Goal: Information Seeking & Learning: Check status

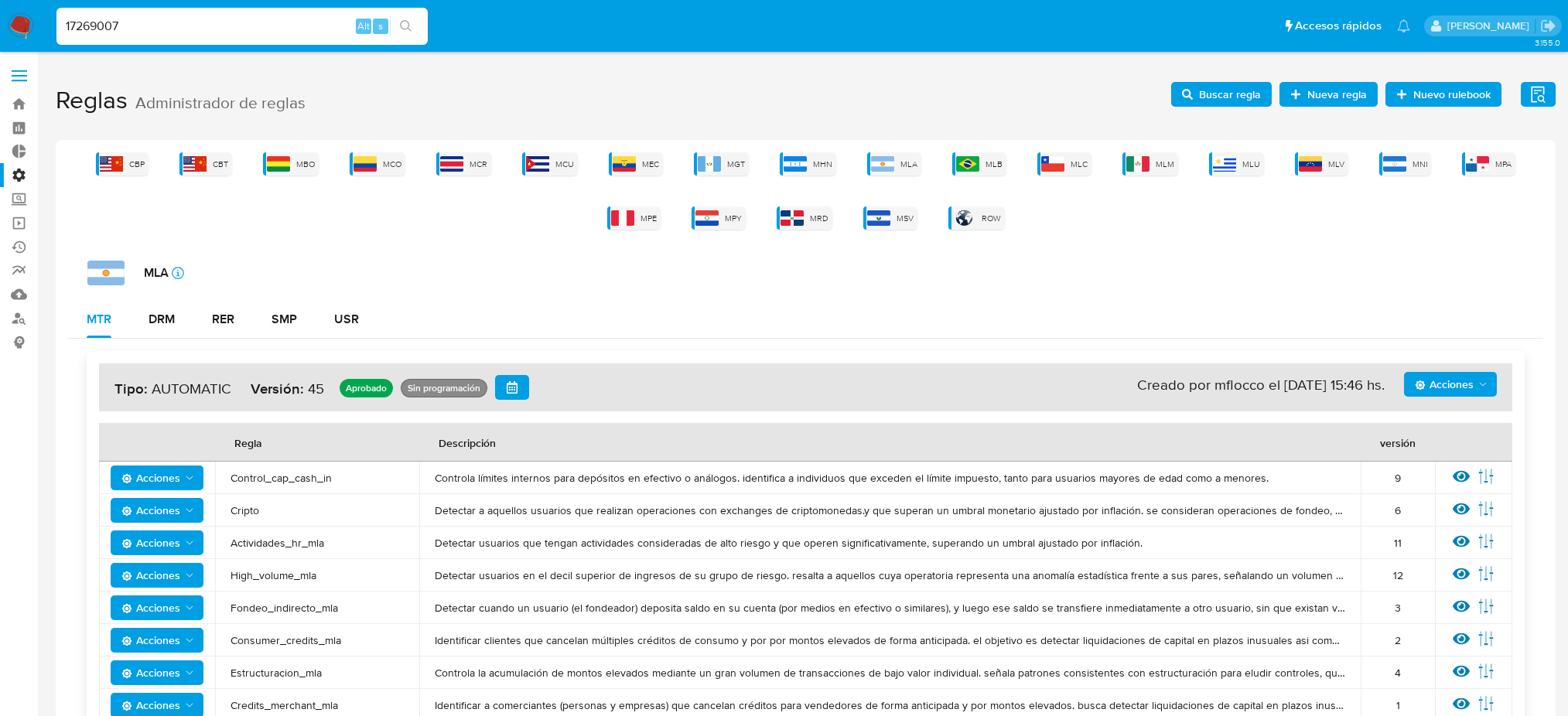
scroll to position [515, 0]
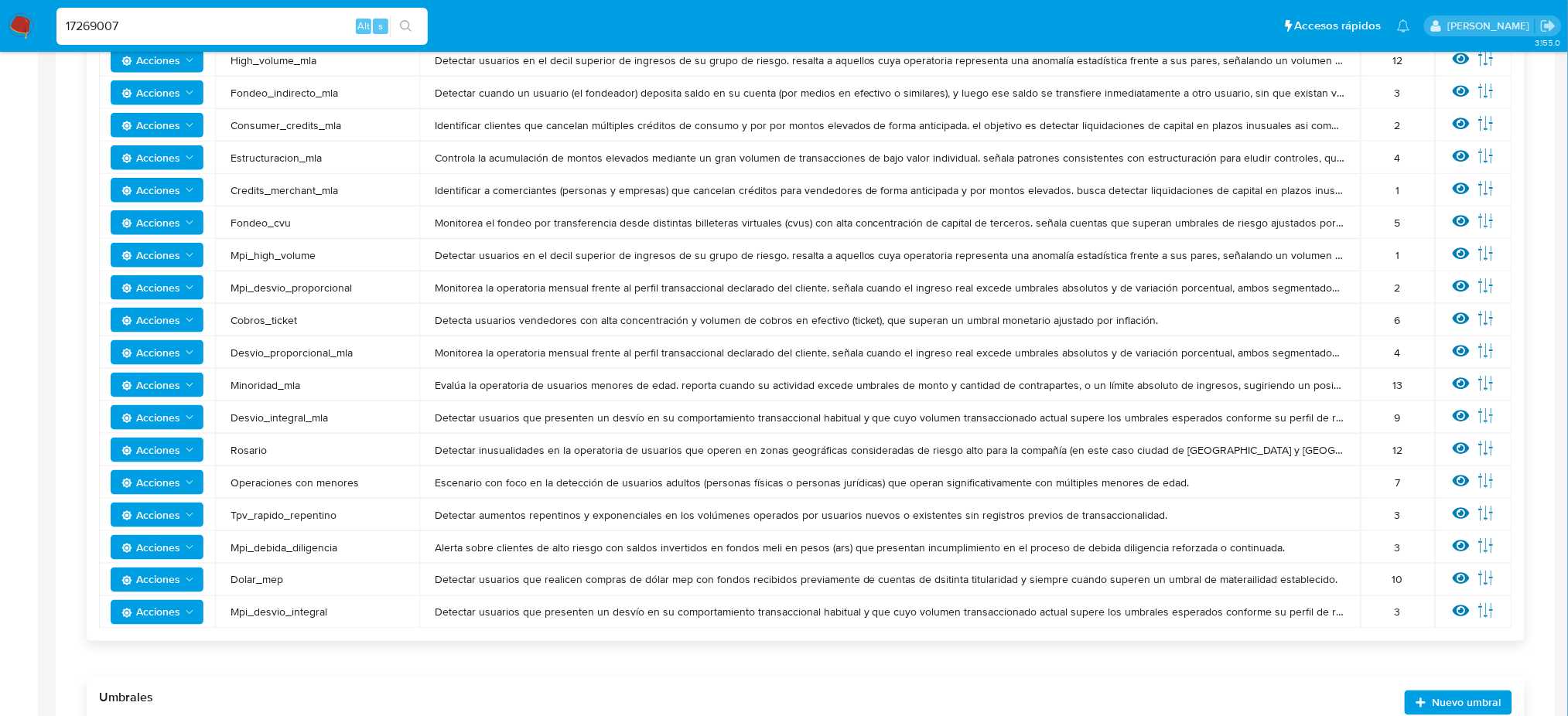
type input "17269007"
click at [413, 22] on button "search-icon" at bounding box center [406, 26] width 32 height 21
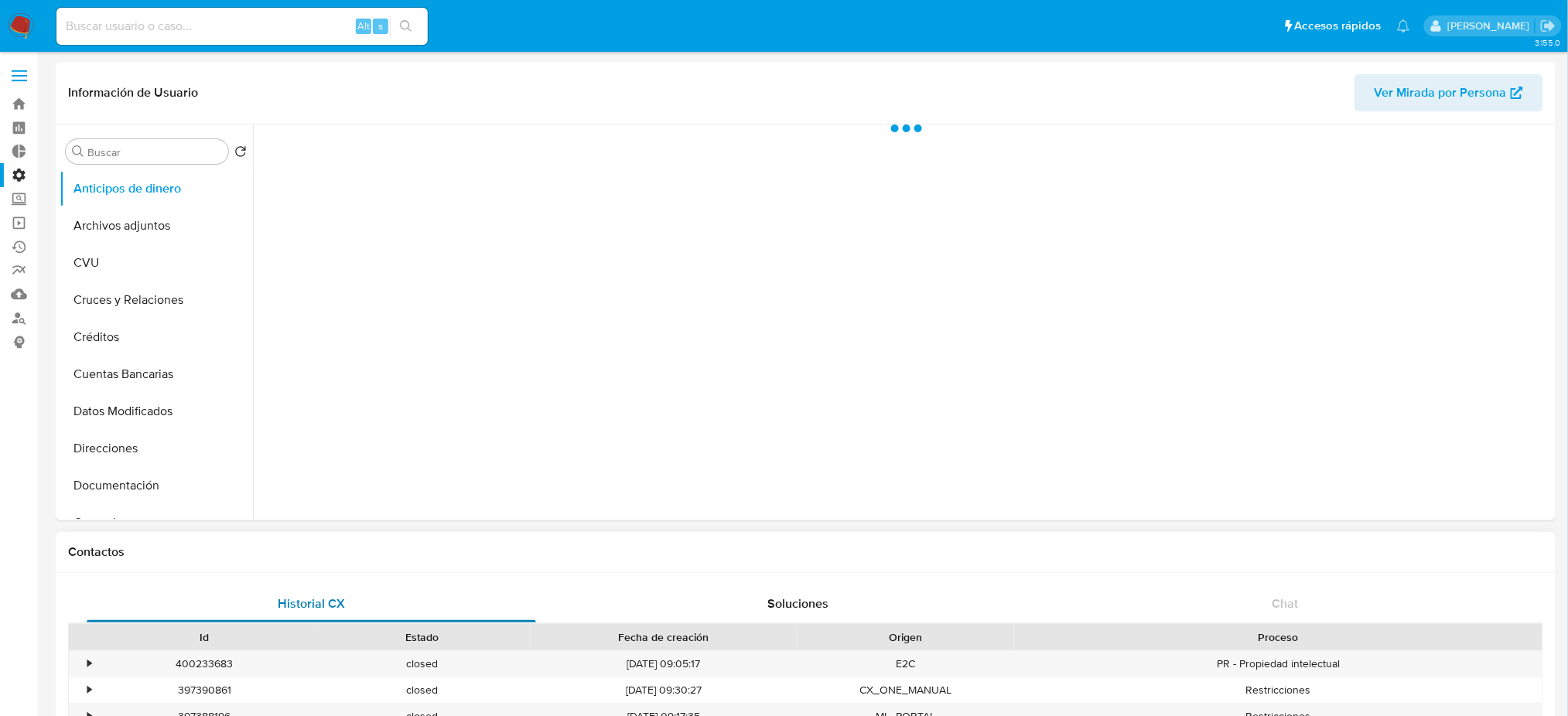
scroll to position [359, 0]
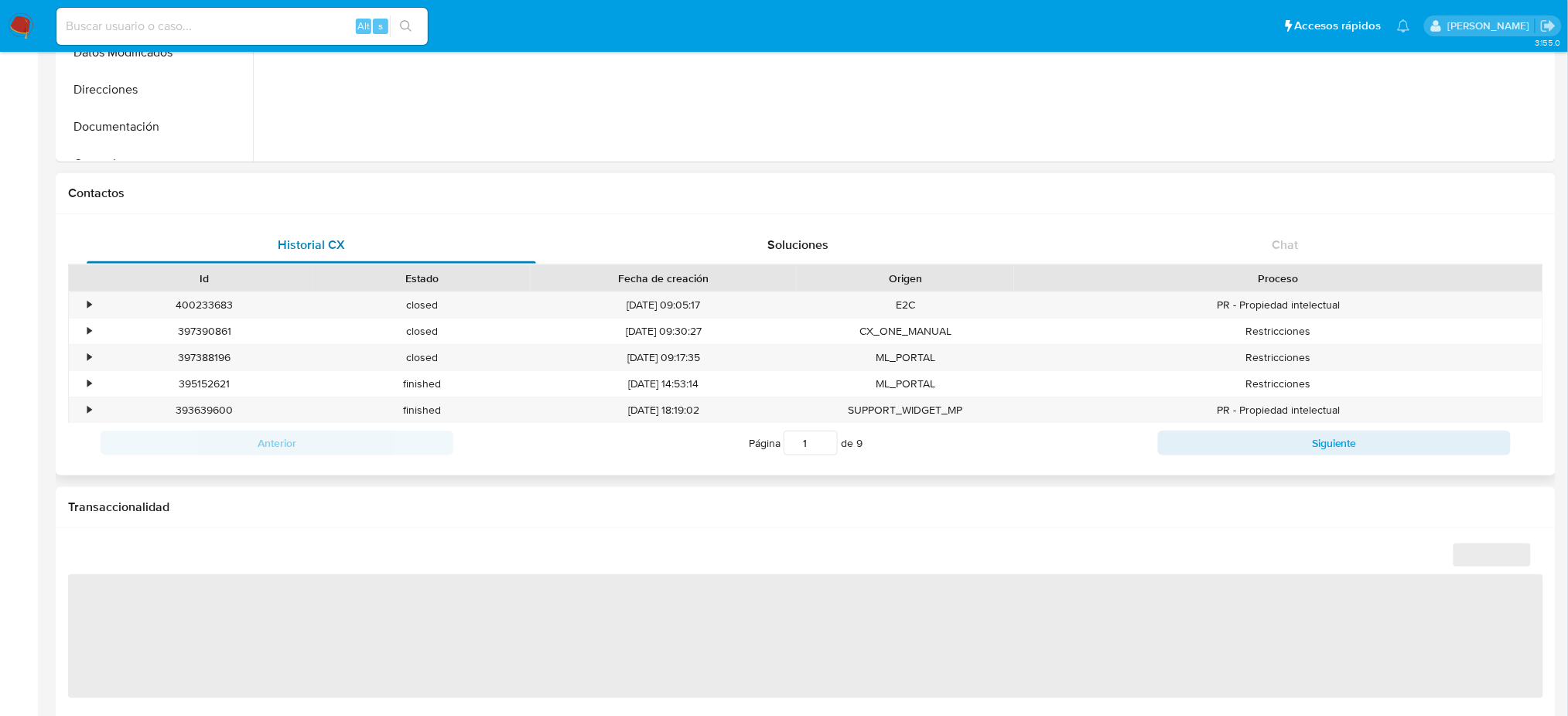
select select "10"
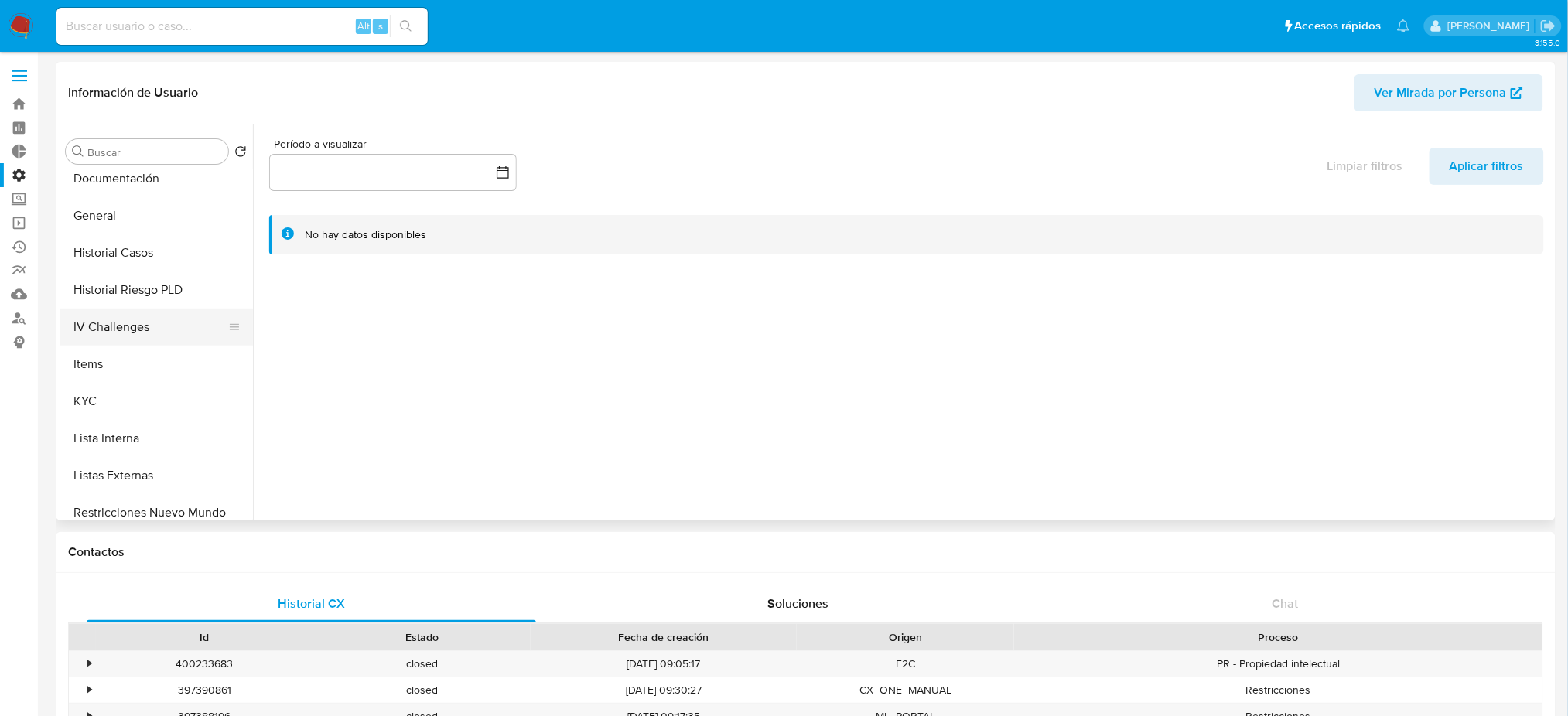
scroll to position [309, 0]
click at [152, 236] on button "Historial Casos" at bounding box center [150, 251] width 181 height 37
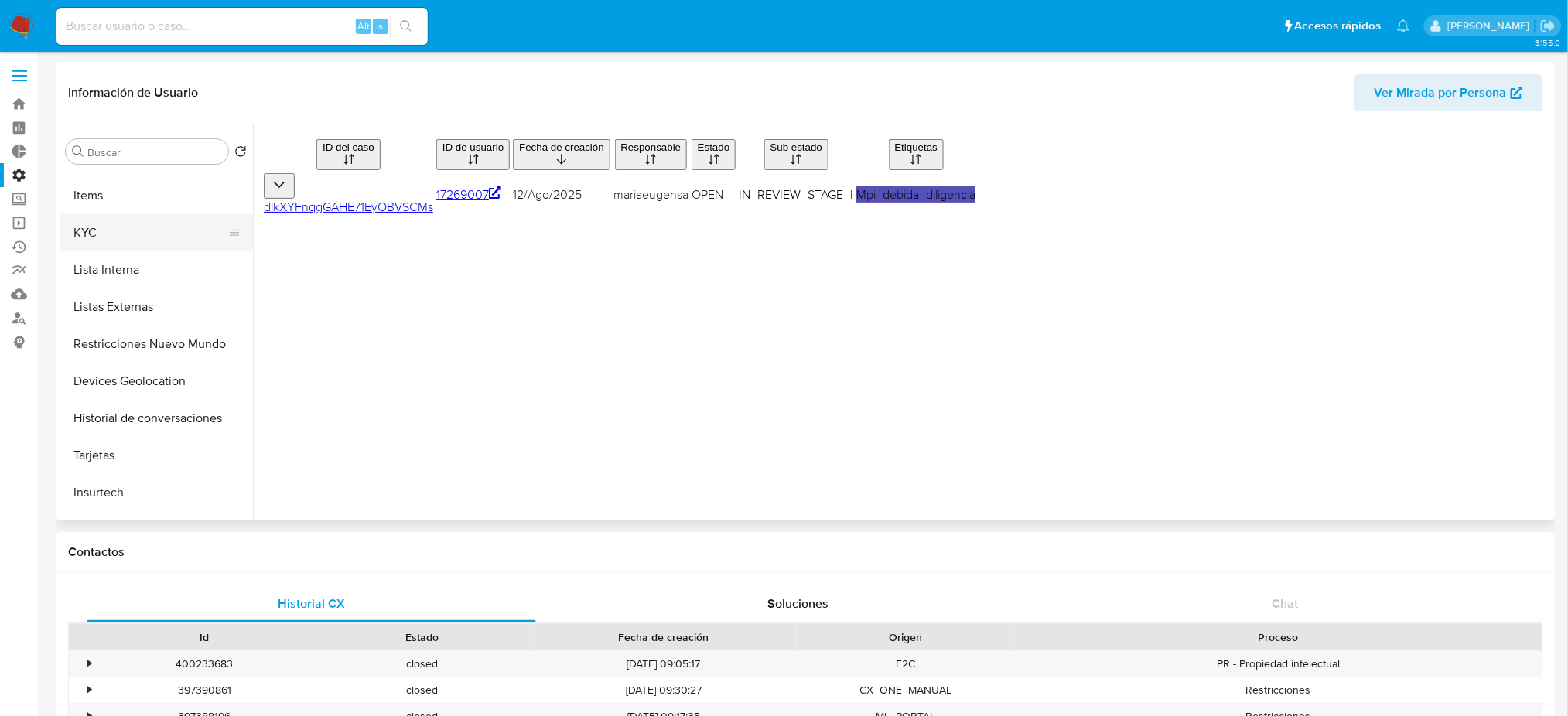
scroll to position [515, 0]
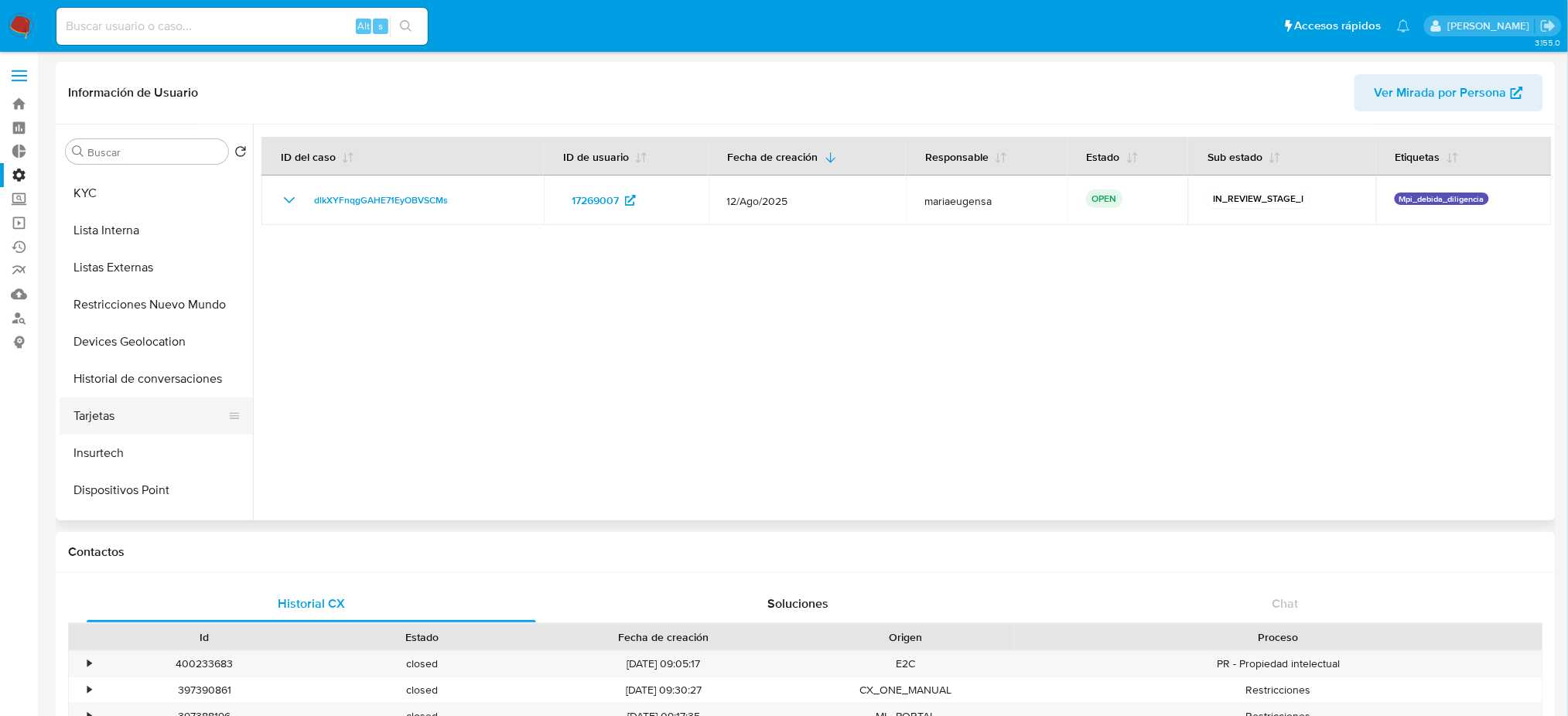
click at [157, 420] on button "Tarjetas" at bounding box center [150, 417] width 181 height 37
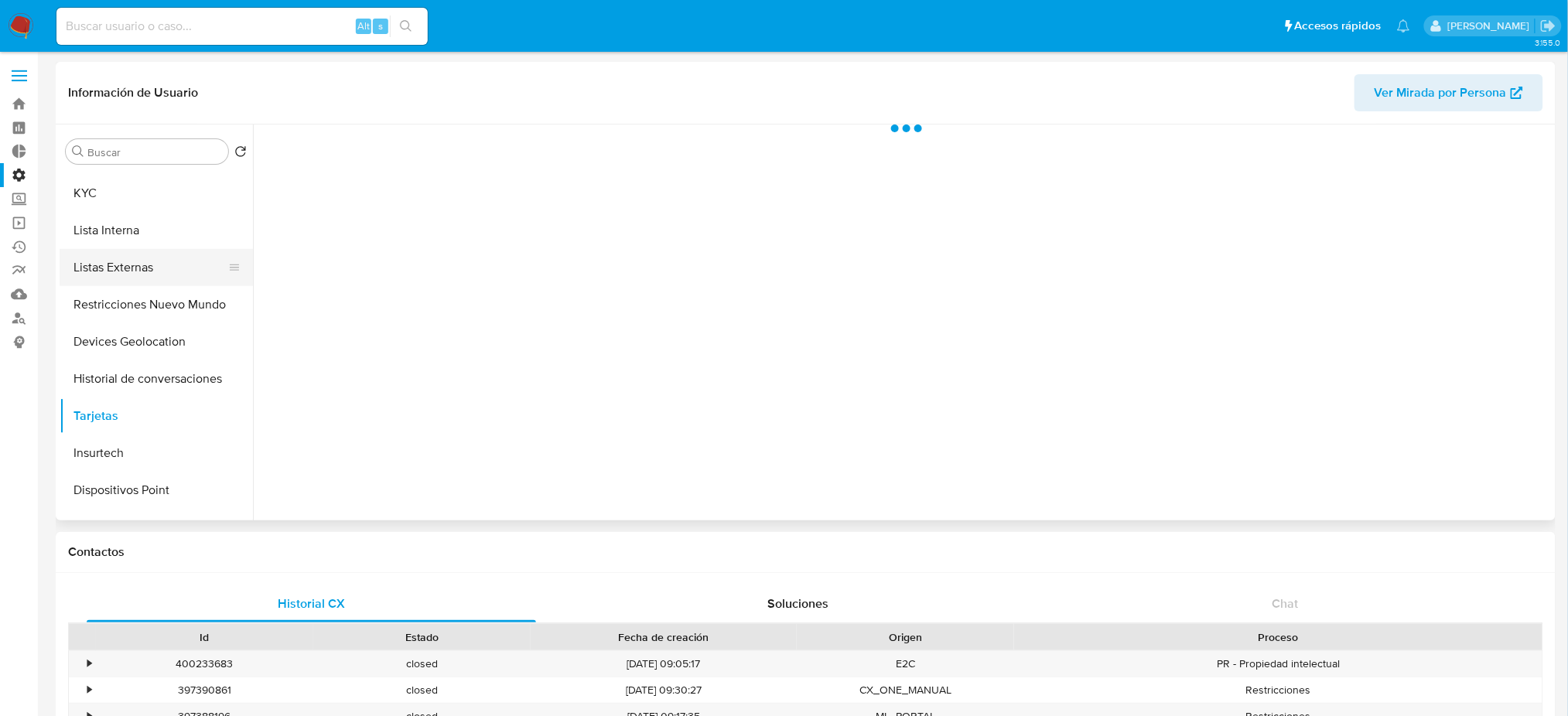
click at [143, 269] on button "Listas Externas" at bounding box center [150, 267] width 181 height 37
click at [127, 193] on button "KYC" at bounding box center [150, 193] width 181 height 37
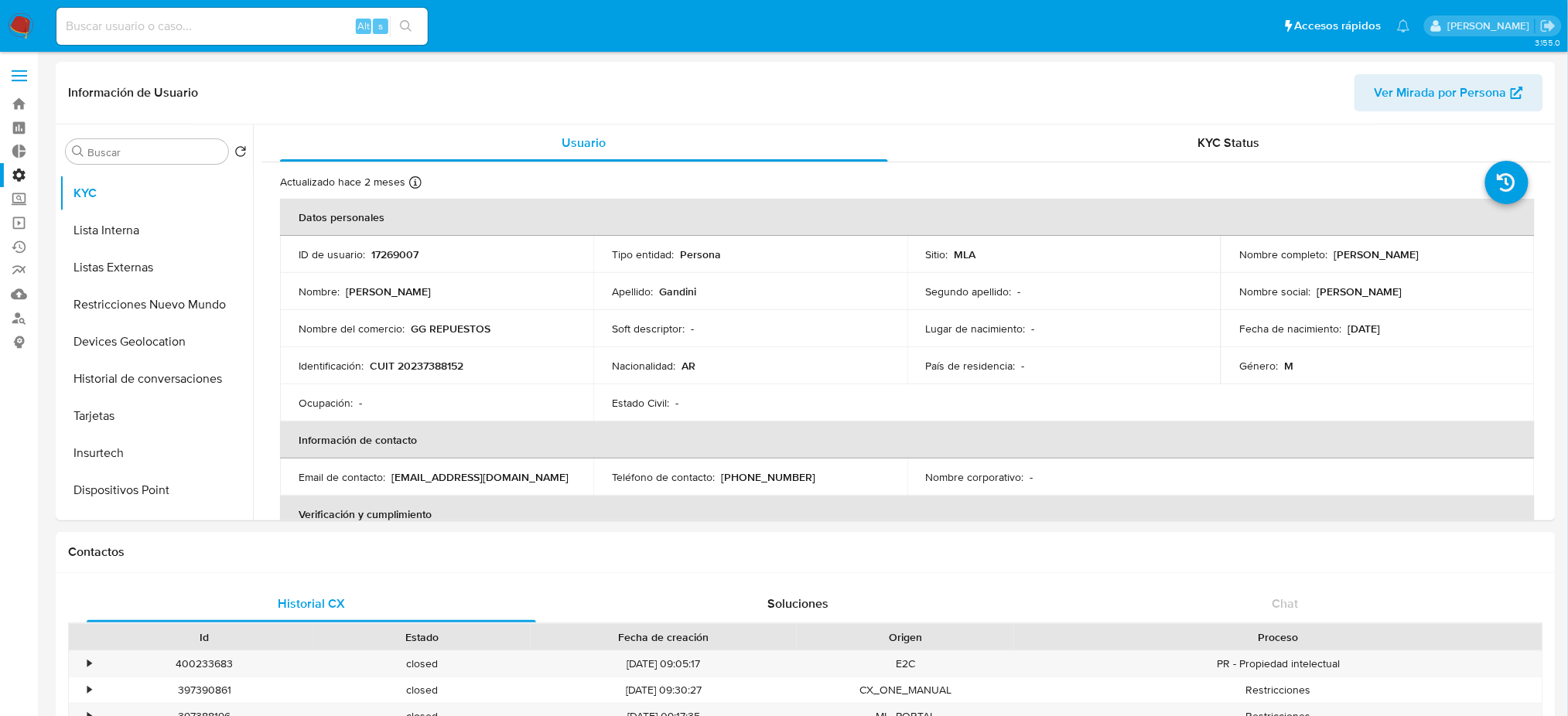
drag, startPoint x: 170, startPoint y: 42, endPoint x: 166, endPoint y: 32, distance: 10.8
click at [170, 40] on div "Alt s" at bounding box center [242, 26] width 372 height 37
click at [166, 22] on input at bounding box center [242, 26] width 372 height 20
paste input "266991559"
type input "266991559"
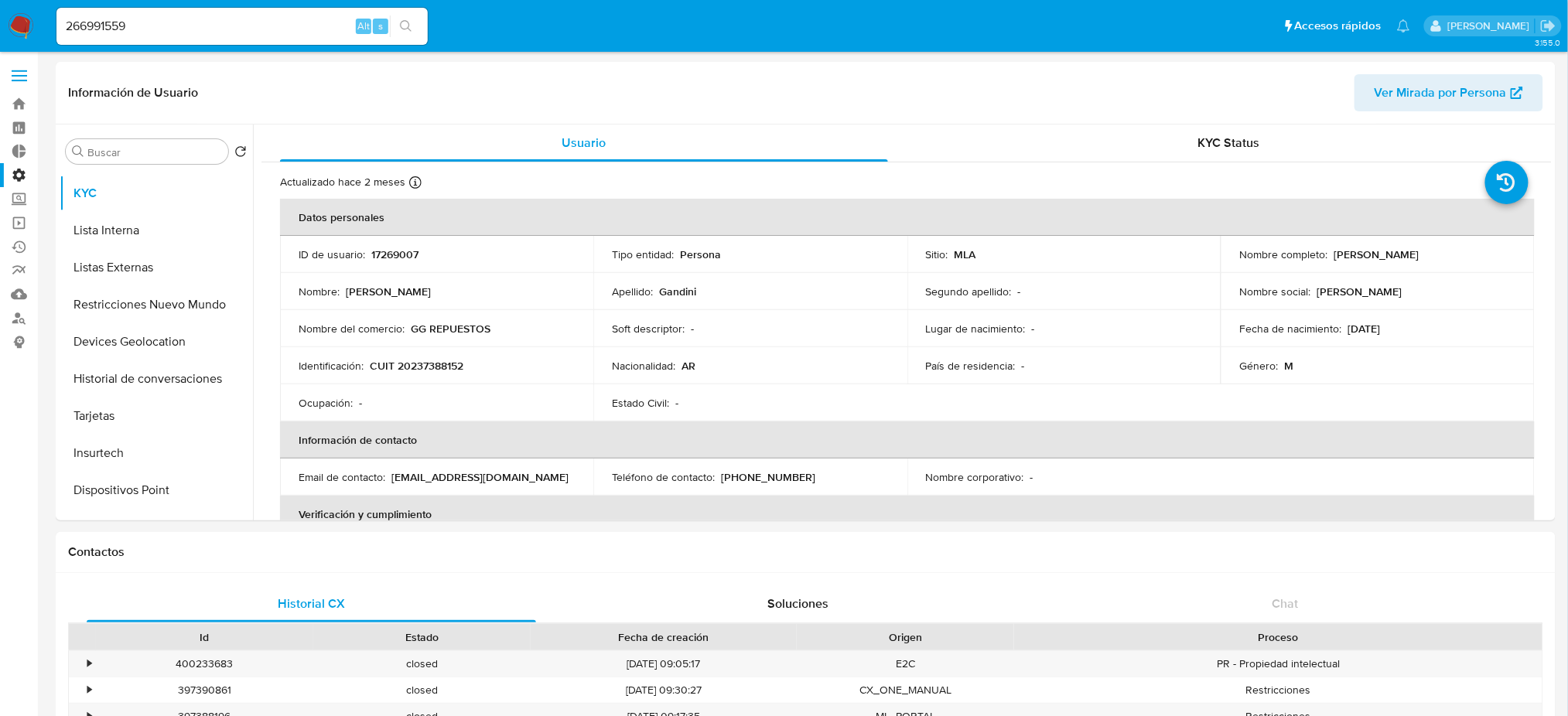
click at [409, 24] on icon "search-icon" at bounding box center [406, 26] width 12 height 12
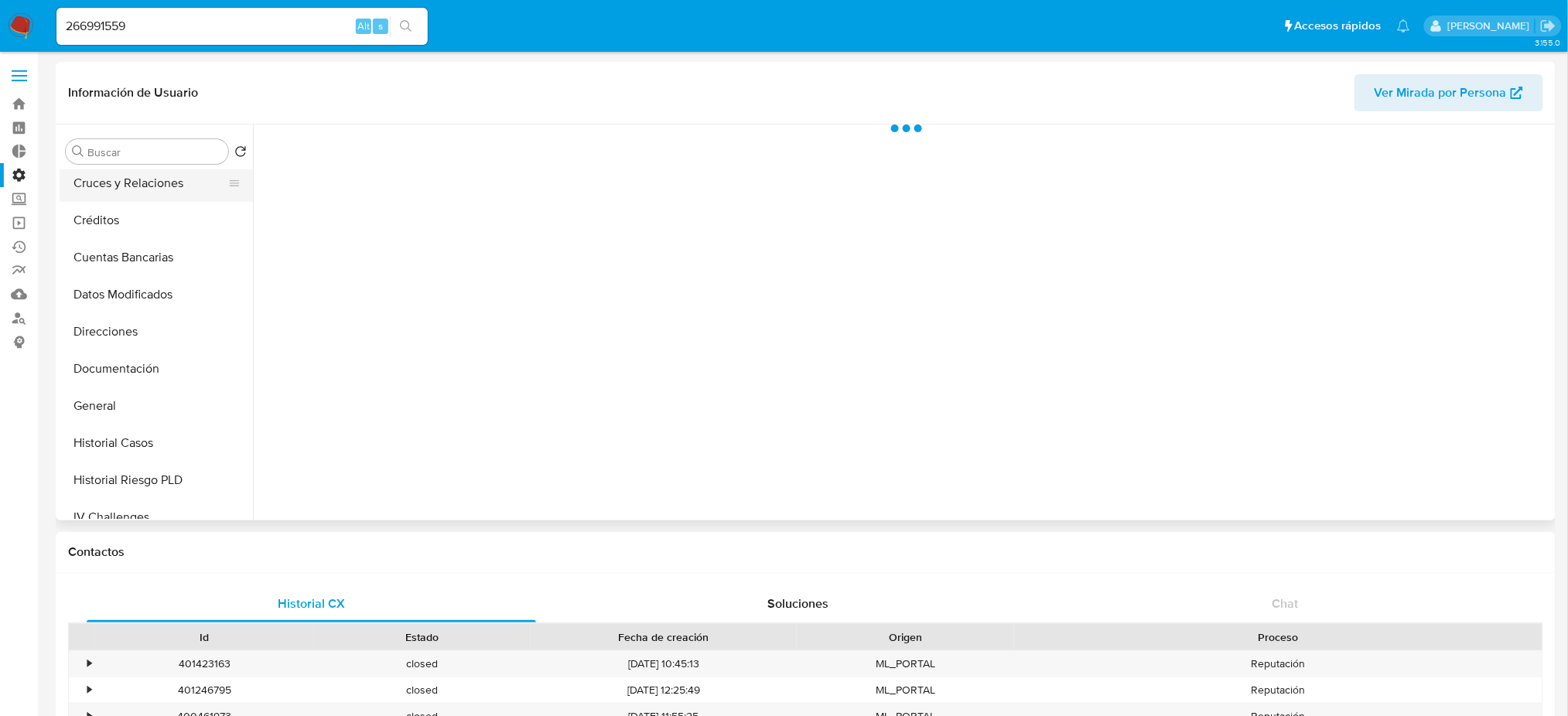
scroll to position [206, 0]
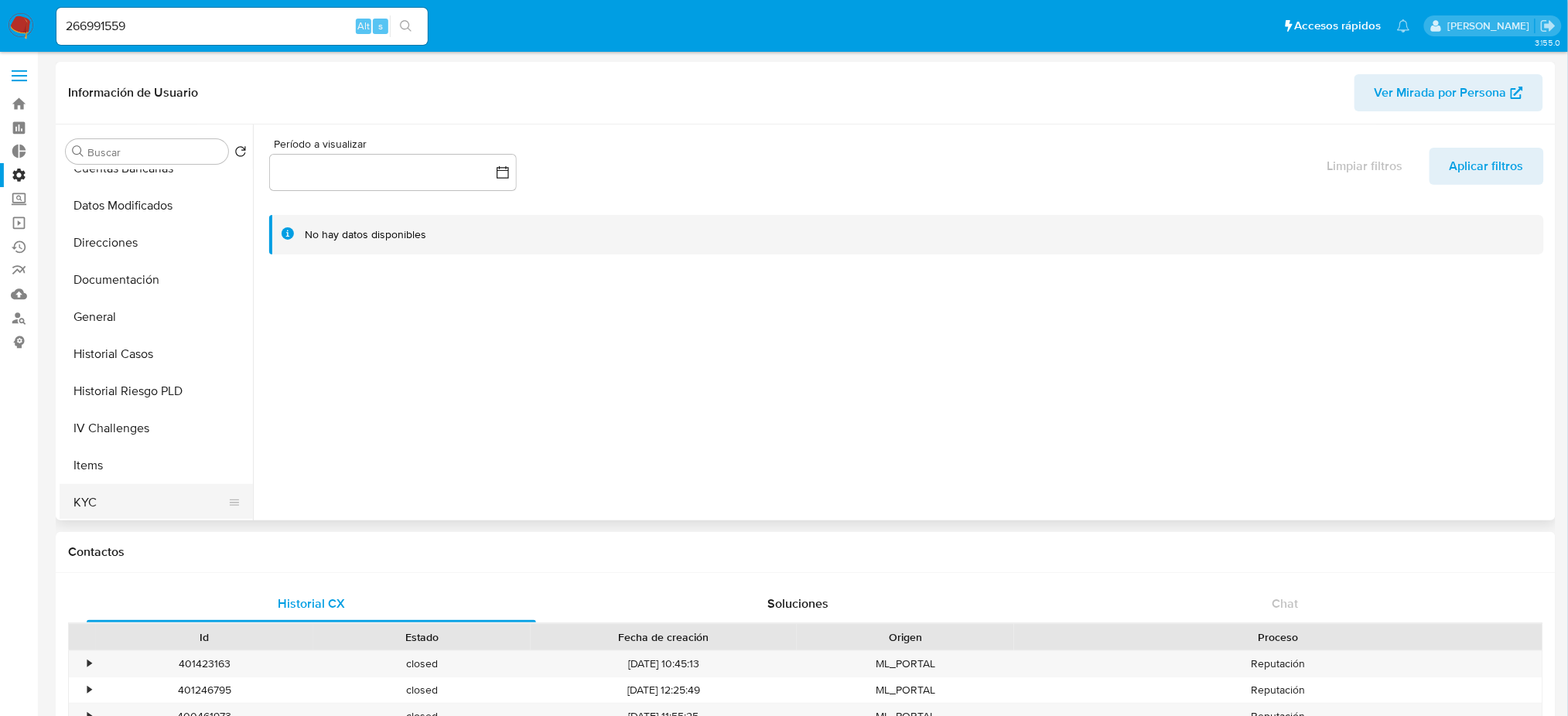
click at [179, 493] on button "KYC" at bounding box center [150, 502] width 181 height 37
select select "10"
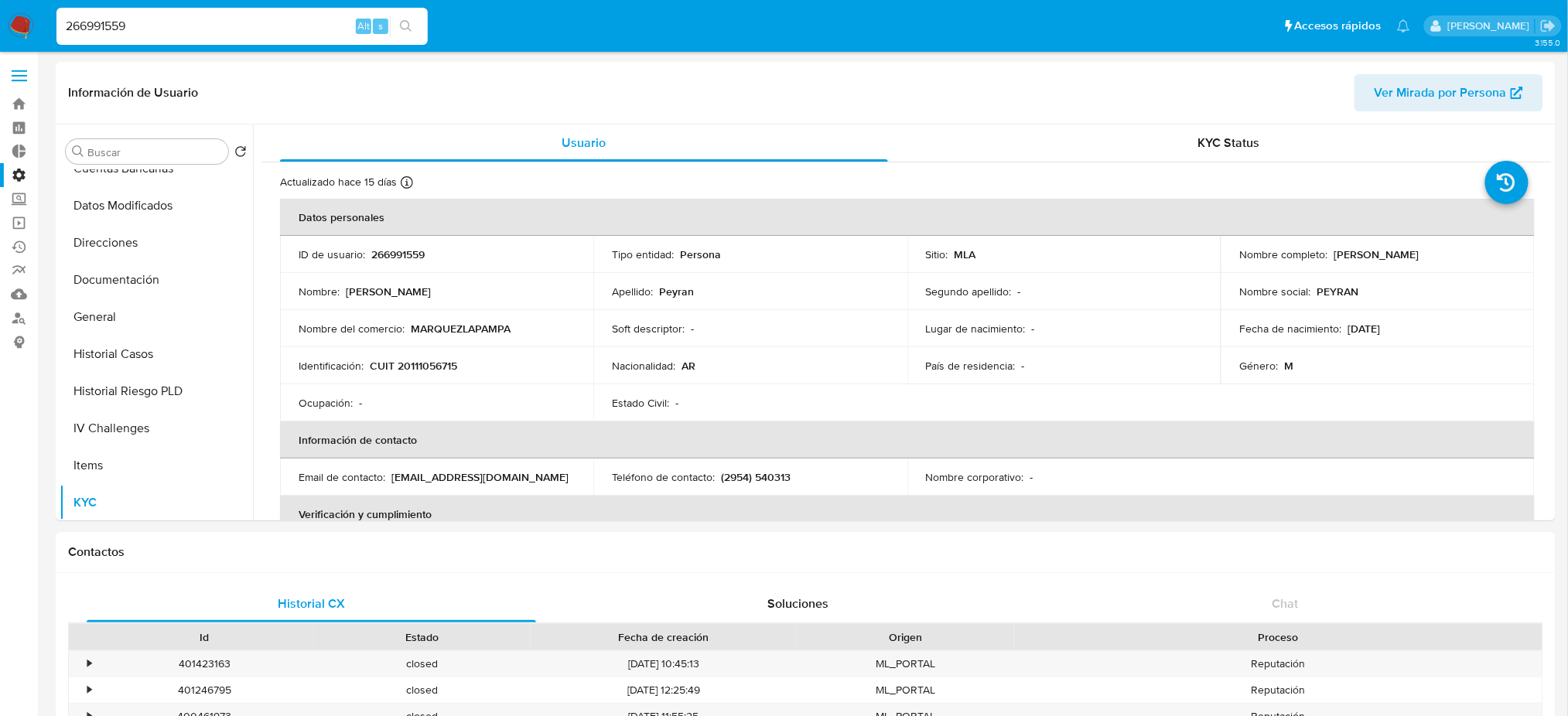
drag, startPoint x: 203, startPoint y: 24, endPoint x: 241, endPoint y: 26, distance: 38.1
click at [60, 21] on input "266991559" at bounding box center [242, 26] width 372 height 20
paste input "16199701"
type input "161997019"
click at [413, 29] on button "search-icon" at bounding box center [406, 26] width 32 height 21
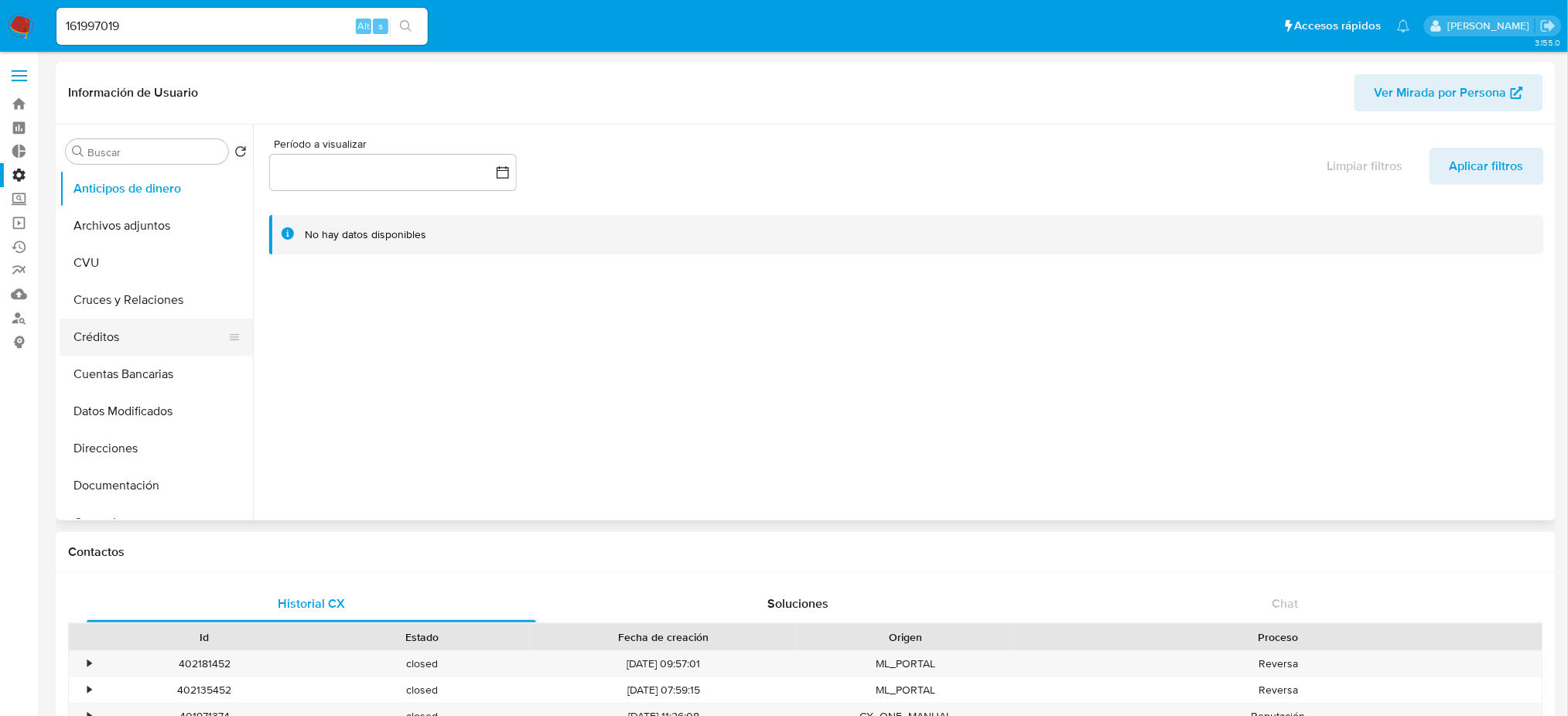
select select "10"
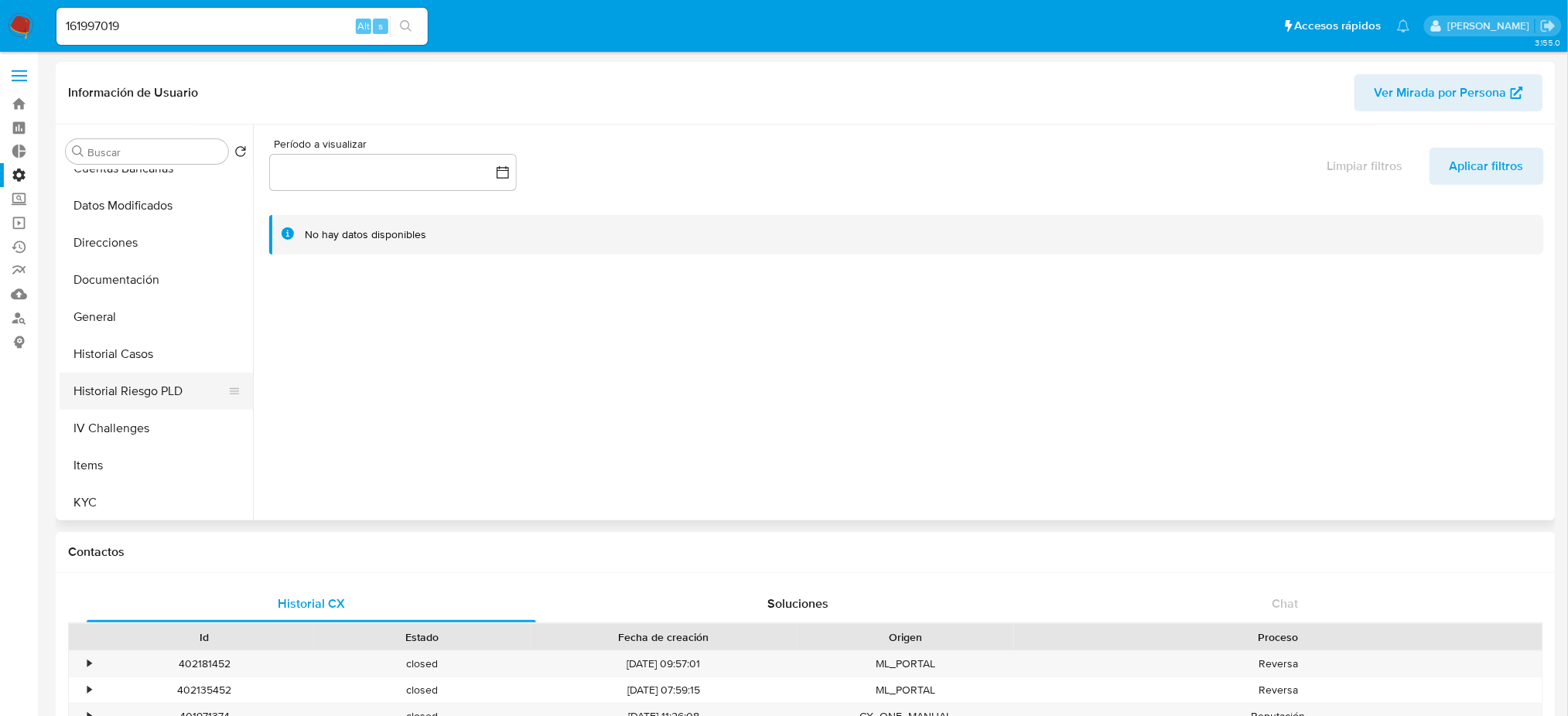
click at [199, 376] on button "Historial Riesgo PLD" at bounding box center [150, 391] width 181 height 37
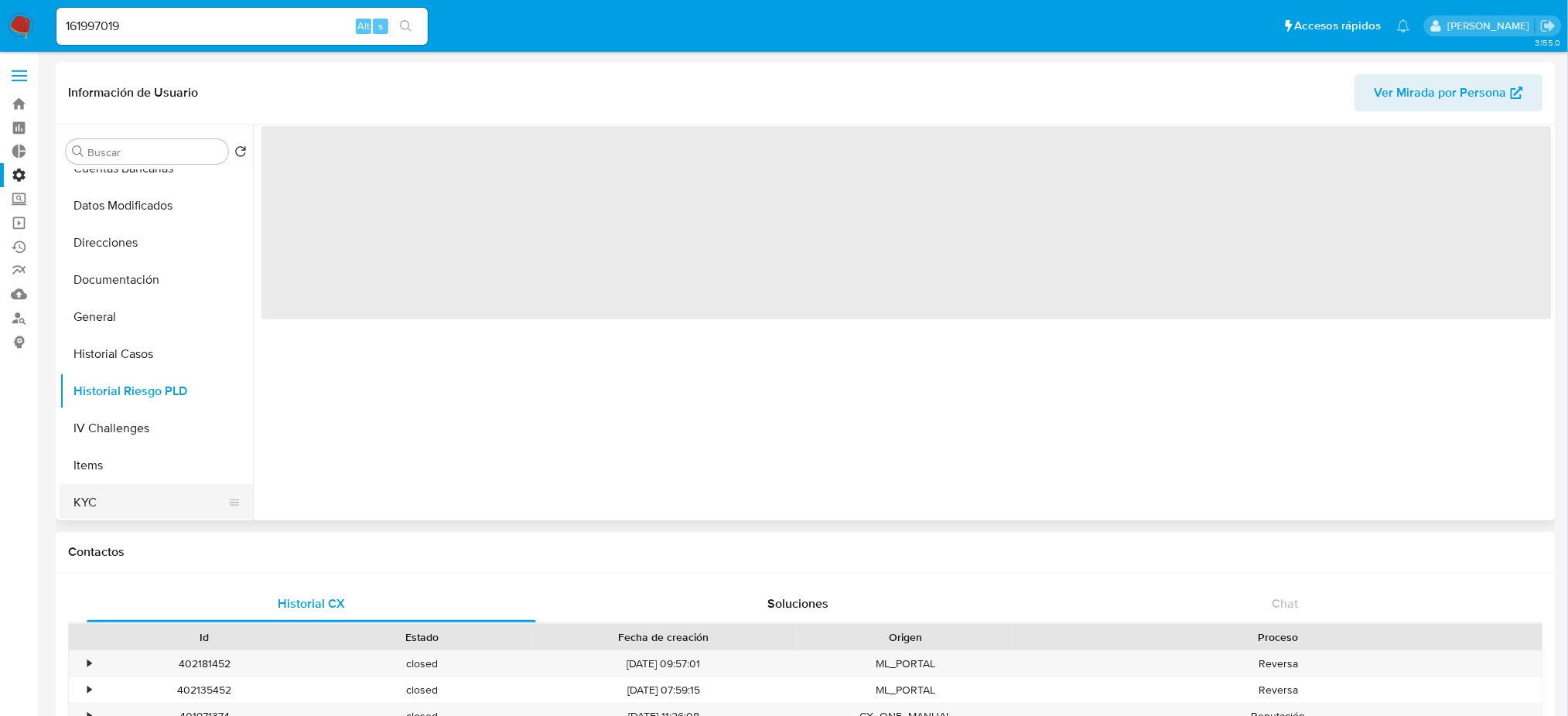
click at [175, 502] on button "KYC" at bounding box center [150, 502] width 181 height 37
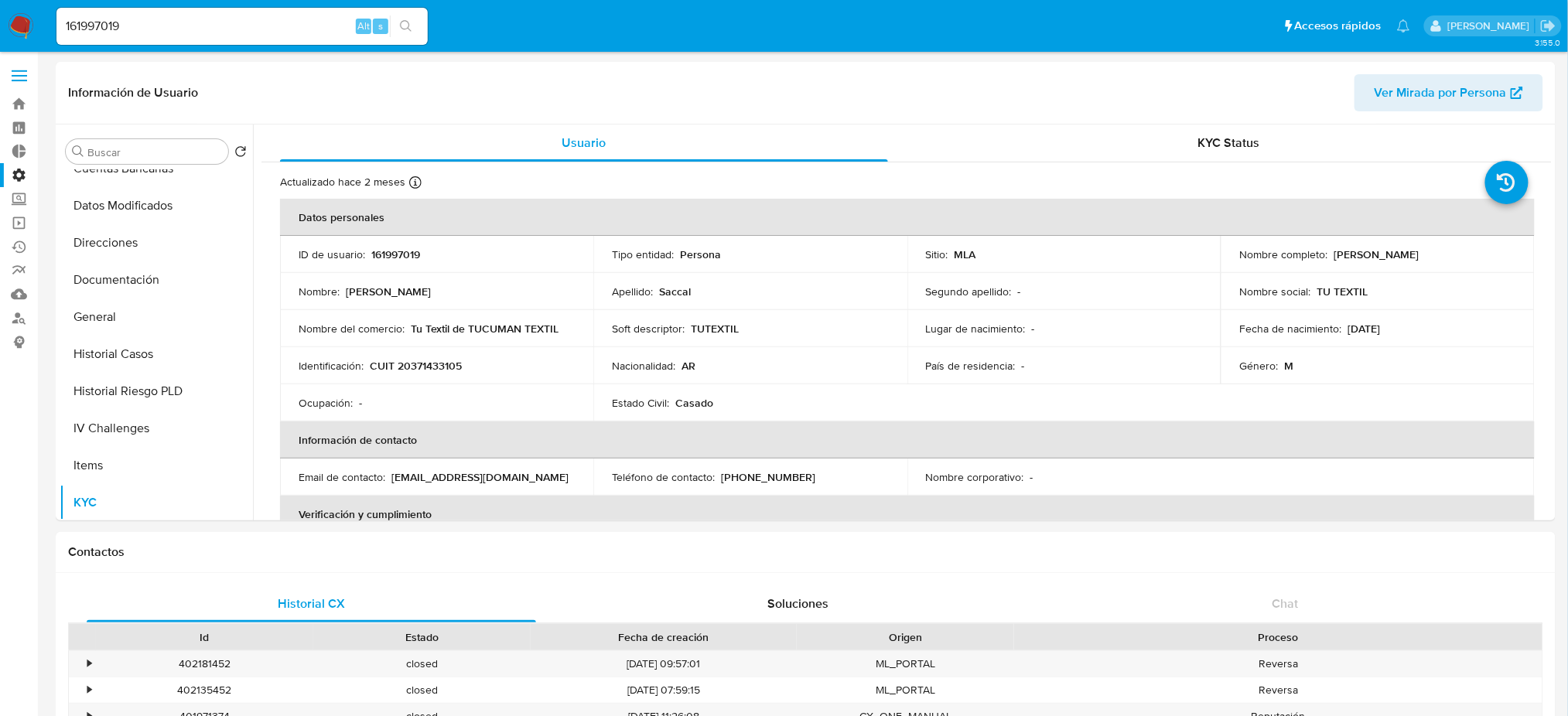
drag, startPoint x: 204, startPoint y: 39, endPoint x: 190, endPoint y: 31, distance: 16.1
click at [192, 31] on div "161997019 Alt s" at bounding box center [242, 26] width 372 height 37
drag, startPoint x: 190, startPoint y: 31, endPoint x: 26, endPoint y: 23, distance: 164.2
click at [26, 23] on nav "Pausado Ver notificaciones 161997019 Alt s Accesos rápidos Presiona las siguien…" at bounding box center [784, 25] width 1568 height 52
paste input "9523568"
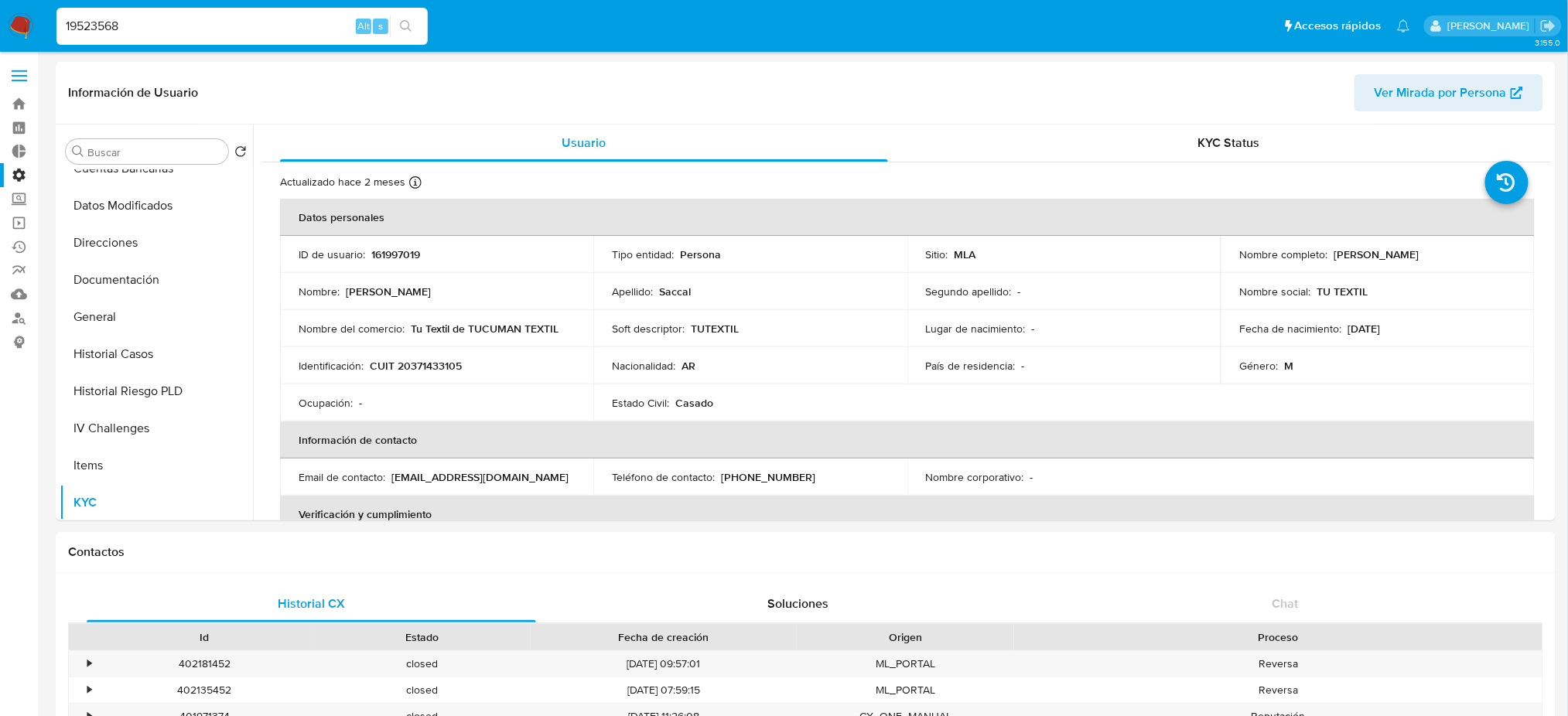
type input "19523568"
click at [411, 28] on icon "search-icon" at bounding box center [406, 26] width 13 height 13
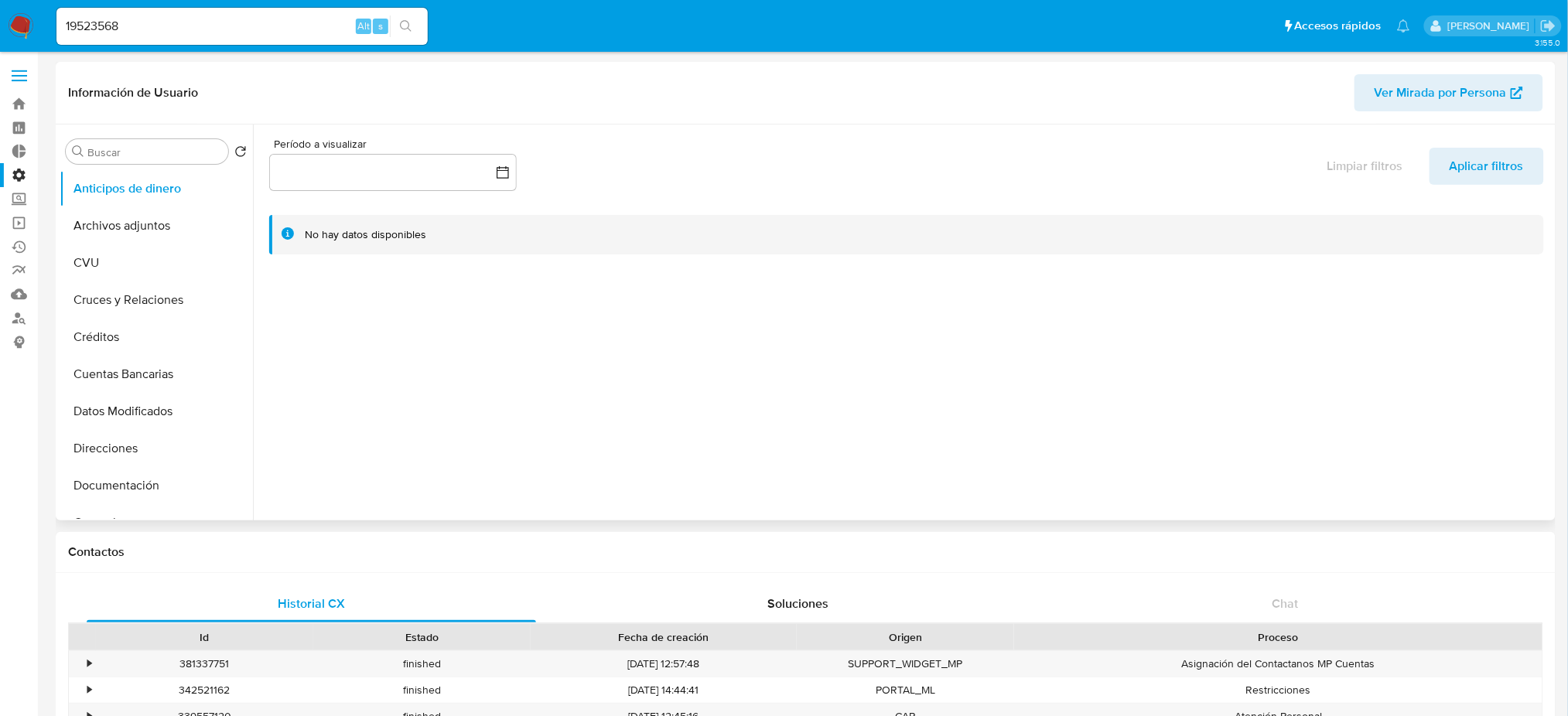
select select "10"
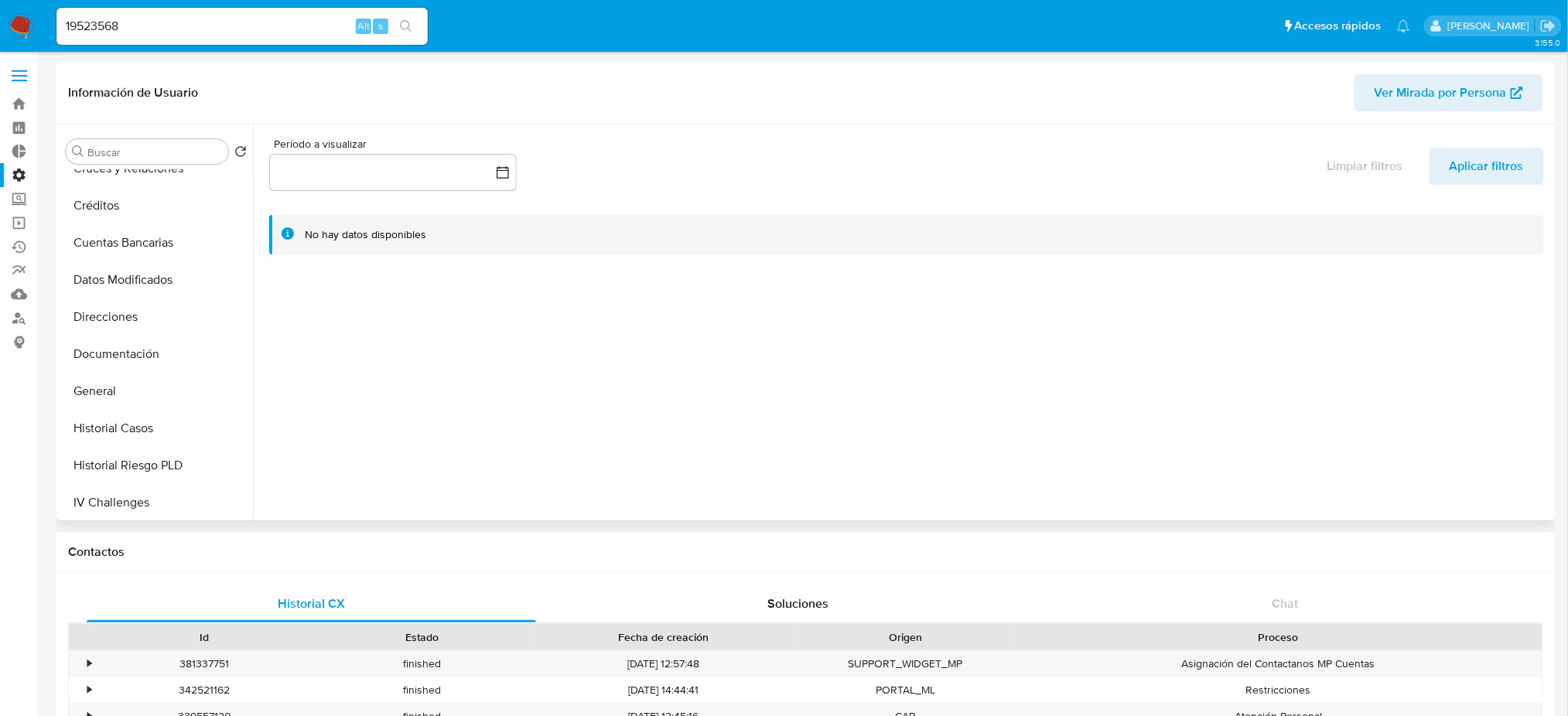
scroll to position [413, 0]
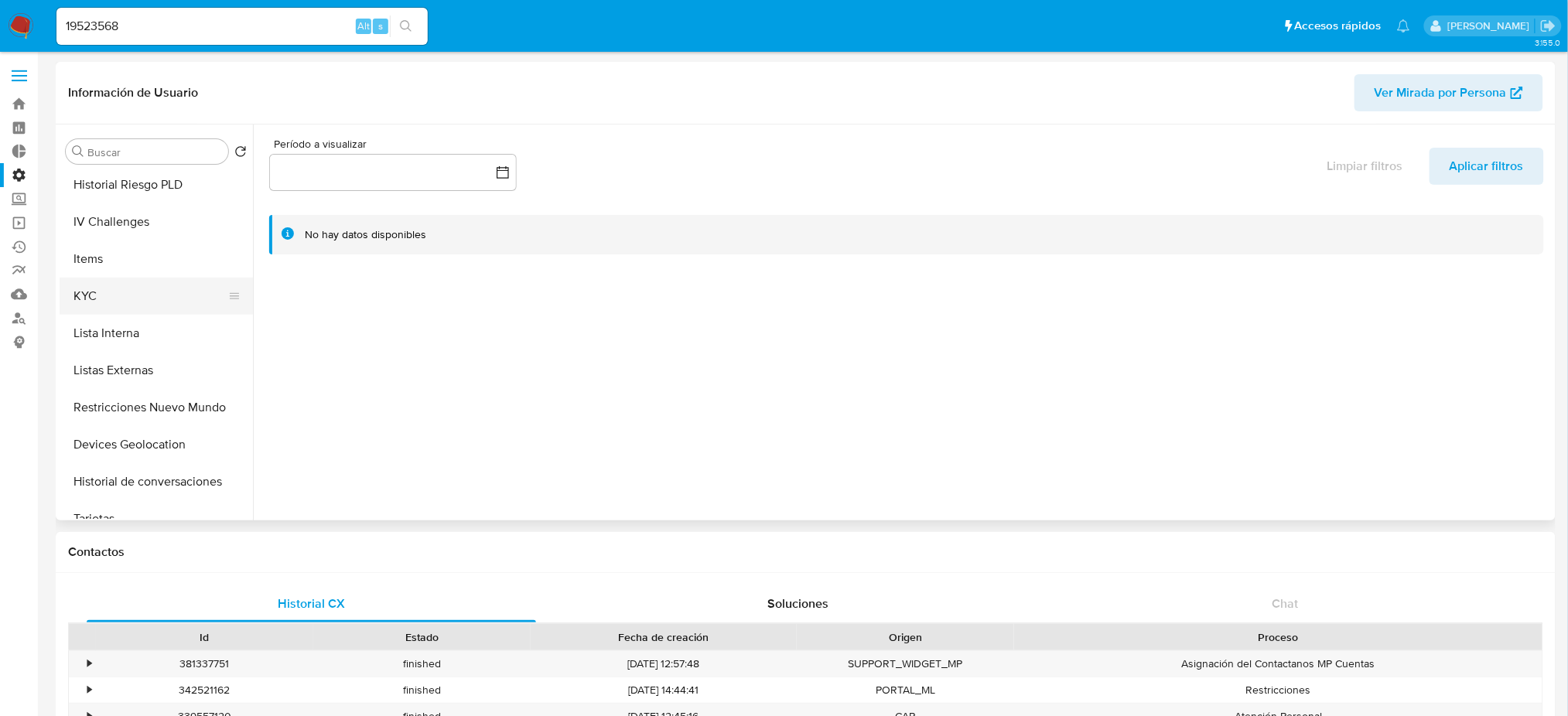
click at [157, 308] on button "KYC" at bounding box center [150, 297] width 181 height 37
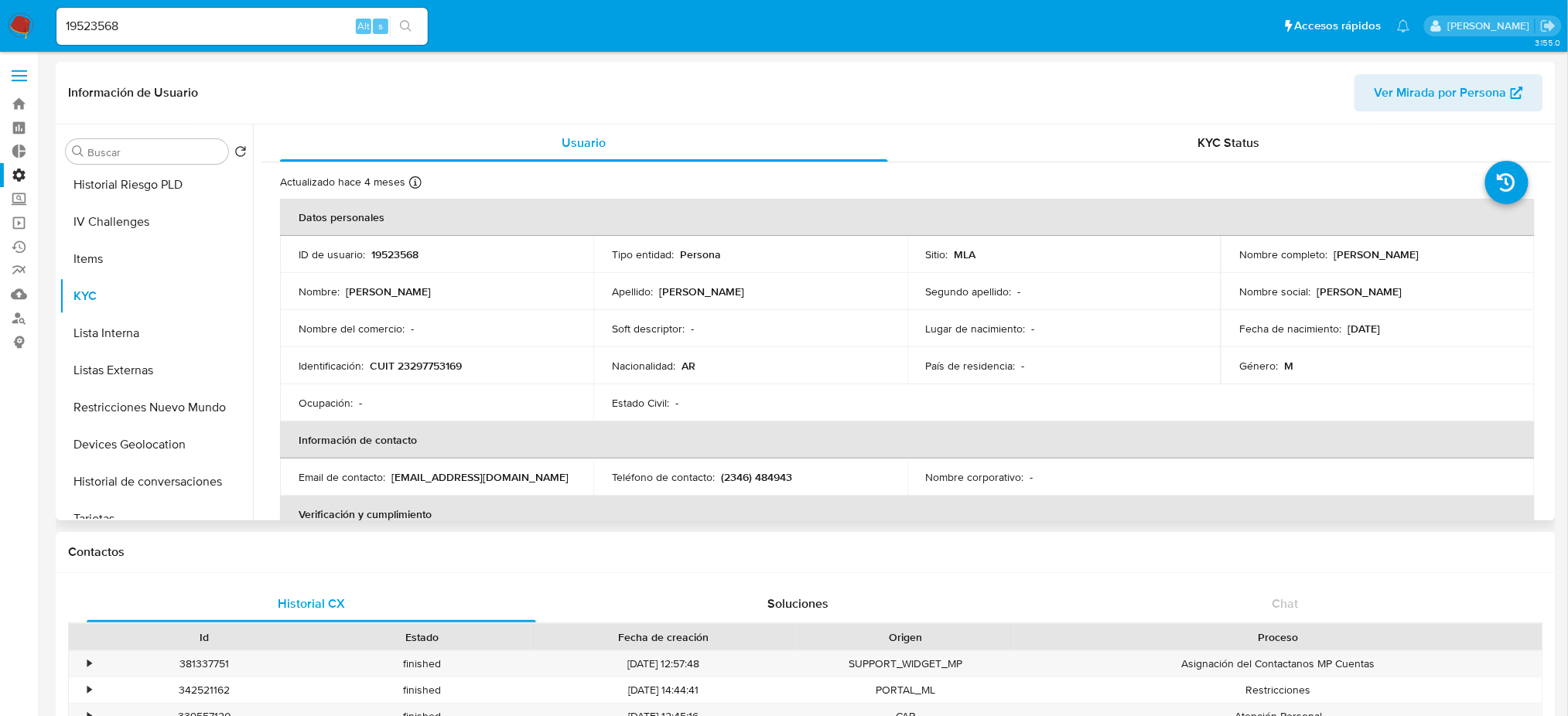
click at [704, 249] on p "Persona" at bounding box center [701, 255] width 41 height 14
click at [704, 251] on p "Persona" at bounding box center [701, 255] width 41 height 14
drag, startPoint x: 149, startPoint y: 11, endPoint x: 0, endPoint y: 8, distance: 149.0
click at [0, 8] on nav "Pausado Ver notificaciones 19523568 Alt s Accesos rápidos Presiona las siguient…" at bounding box center [784, 25] width 1568 height 52
drag, startPoint x: 144, startPoint y: 31, endPoint x: 28, endPoint y: 24, distance: 116.2
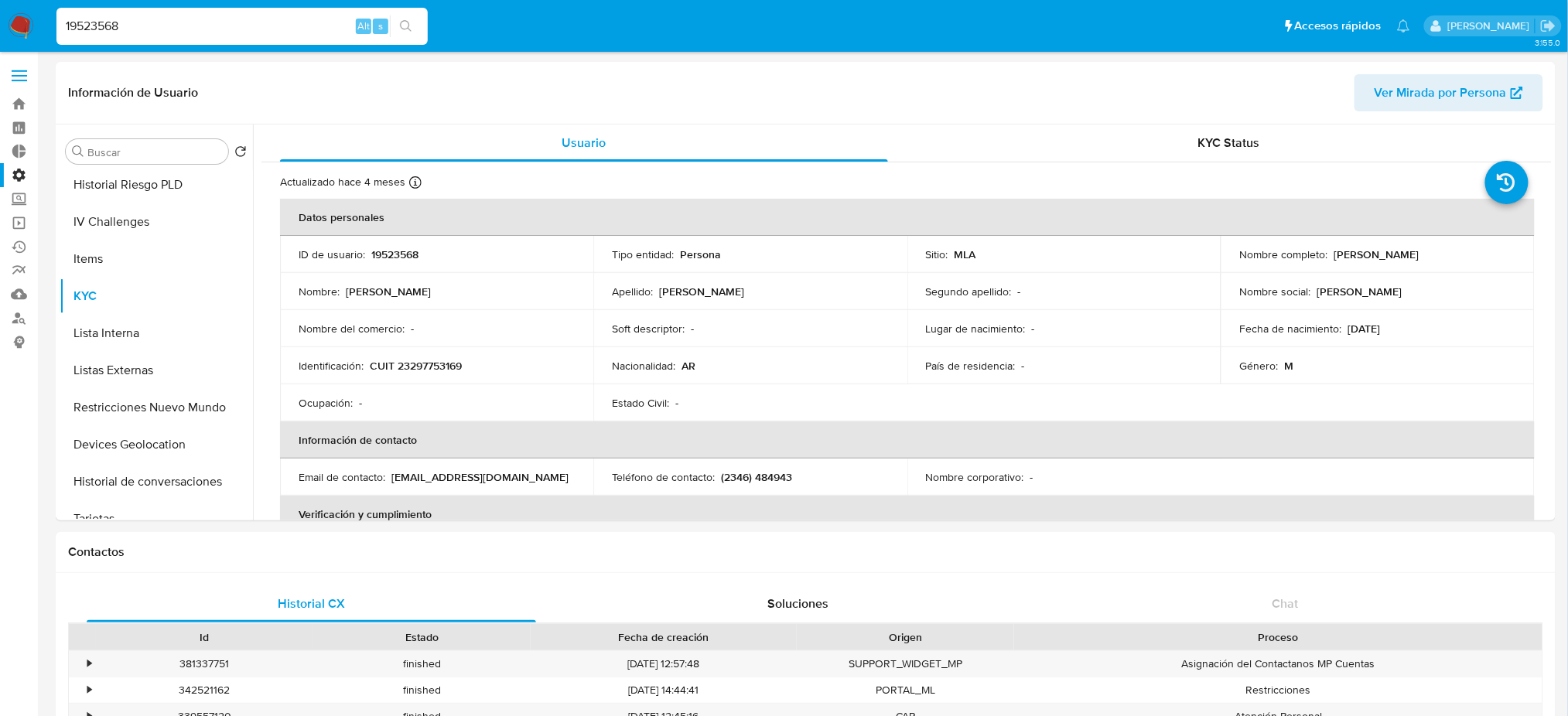
click at [28, 24] on nav "Pausado Ver notificaciones 19523568 Alt s Accesos rápidos Presiona las siguient…" at bounding box center [784, 25] width 1568 height 52
paste input "87934815"
type input "187934815"
click at [414, 25] on button "search-icon" at bounding box center [406, 26] width 32 height 21
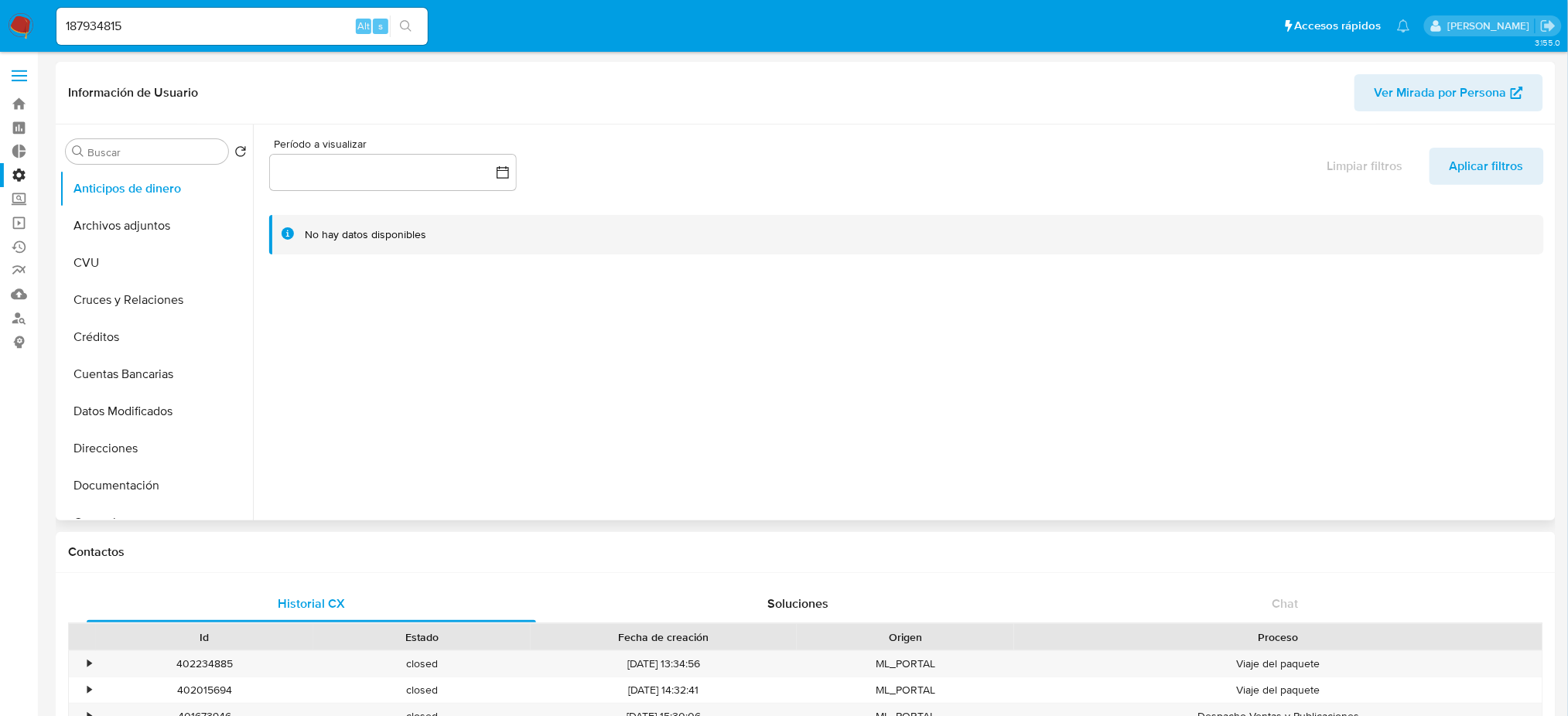
select select "10"
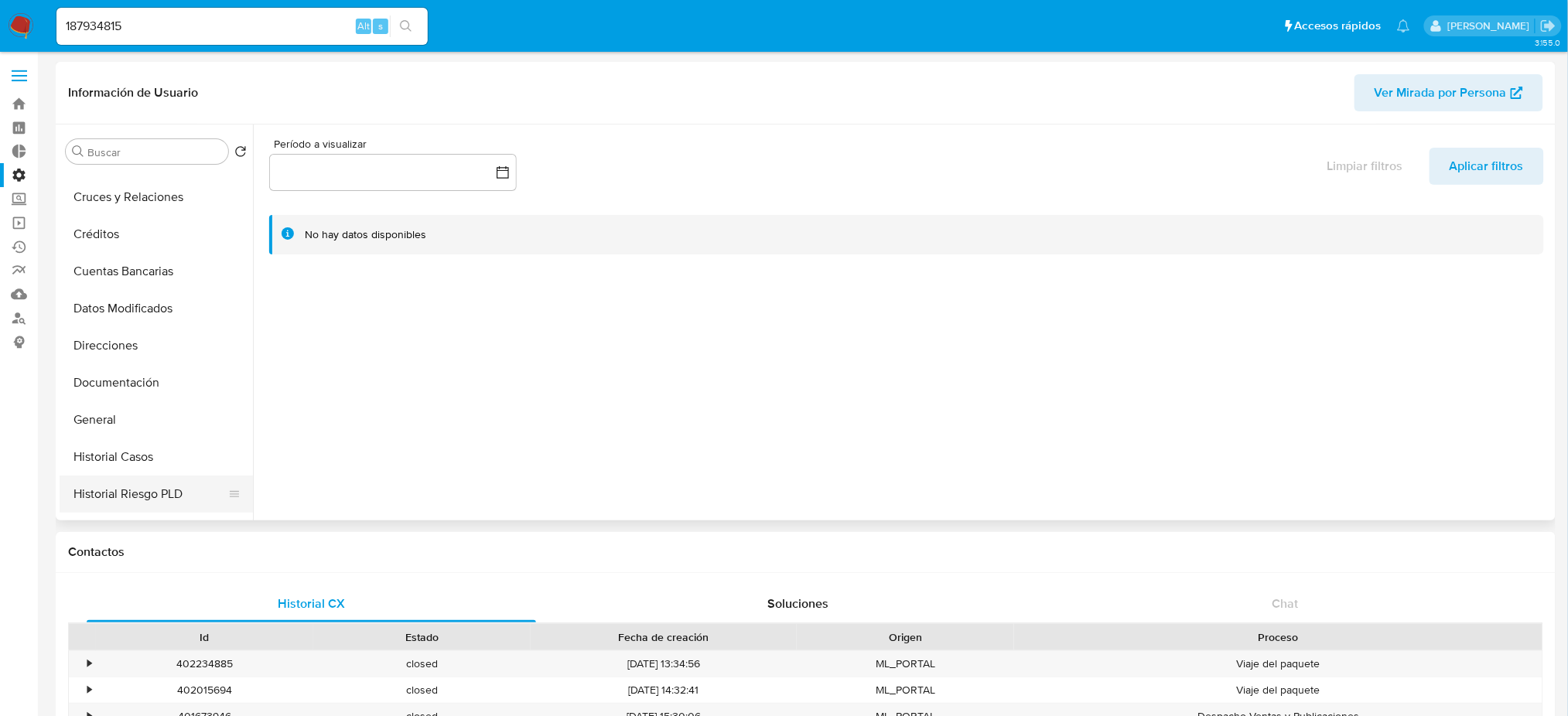
scroll to position [309, 0]
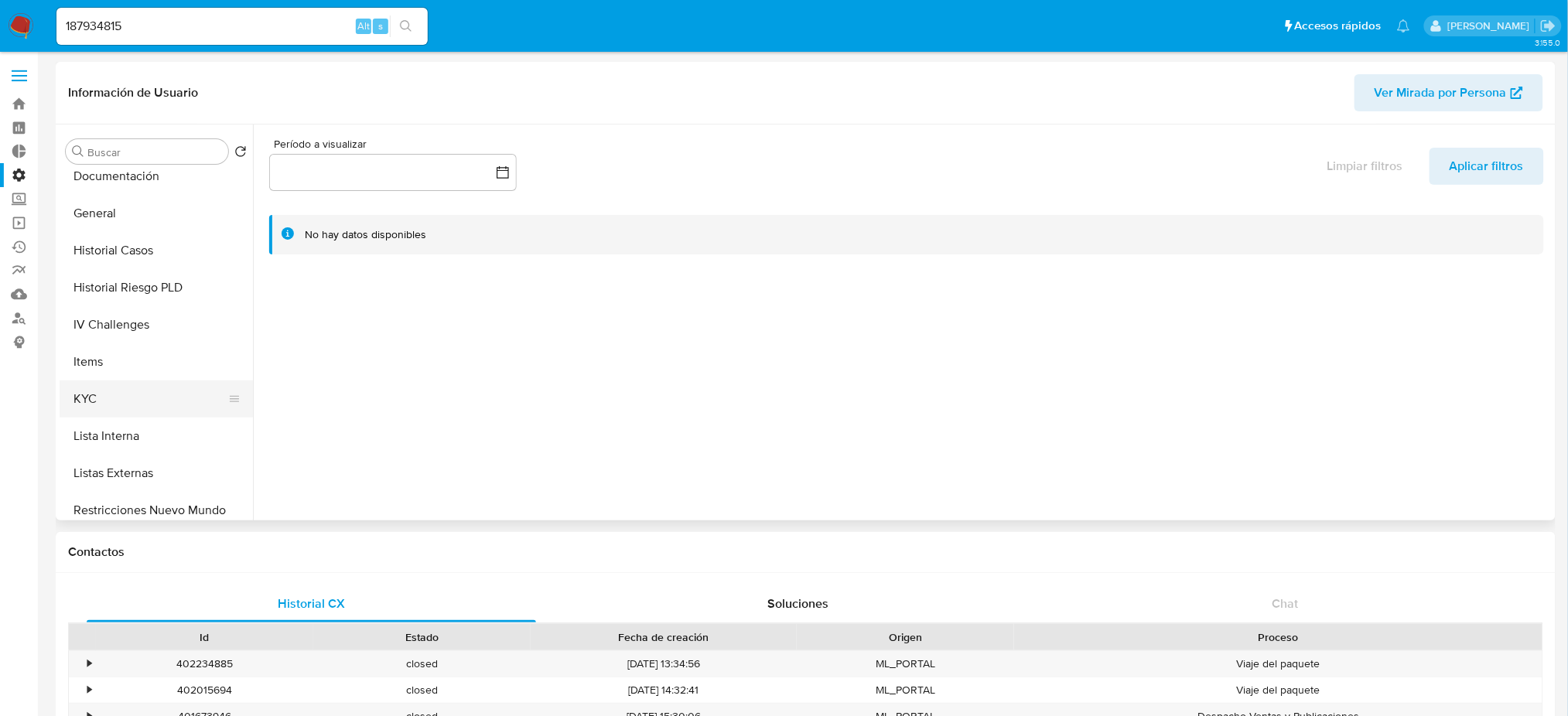
click at [177, 391] on button "KYC" at bounding box center [150, 399] width 181 height 37
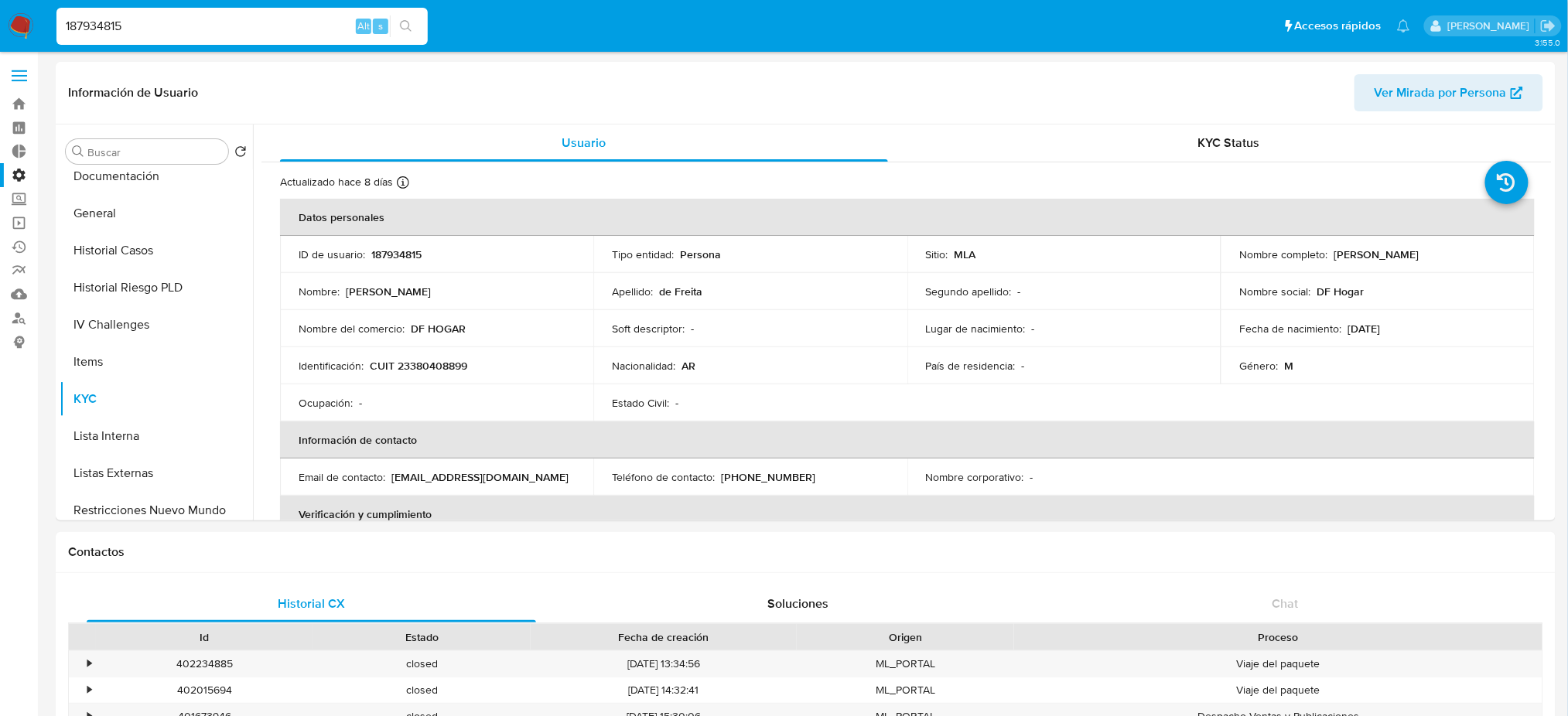
drag, startPoint x: 226, startPoint y: 29, endPoint x: 131, endPoint y: 23, distance: 95.2
click at [0, 23] on nav "Pausado Ver notificaciones 187934815 Alt s Accesos rápidos Presiona las siguien…" at bounding box center [784, 25] width 1568 height 52
paste input "96527952"
type input "96527952"
click at [405, 26] on icon "search-icon" at bounding box center [406, 26] width 13 height 13
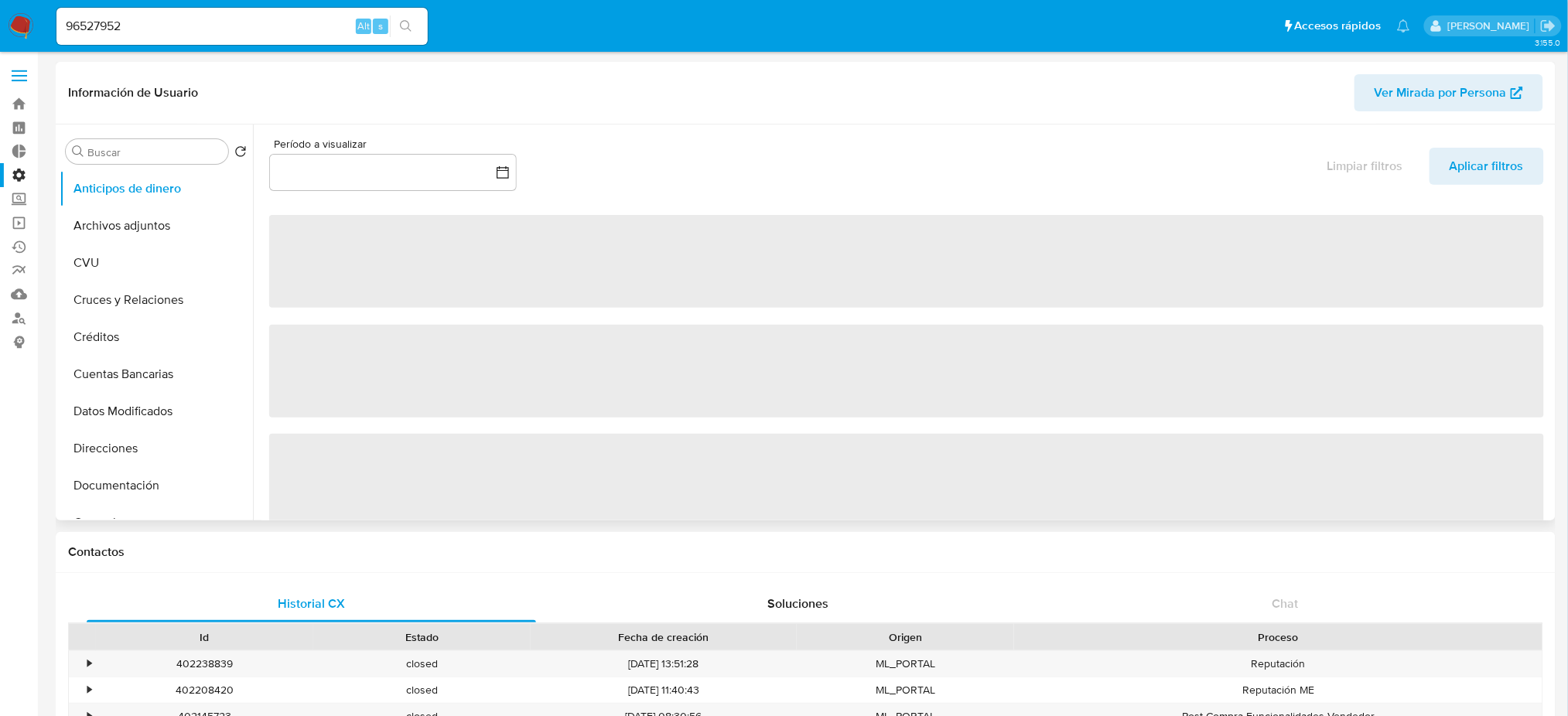
select select "10"
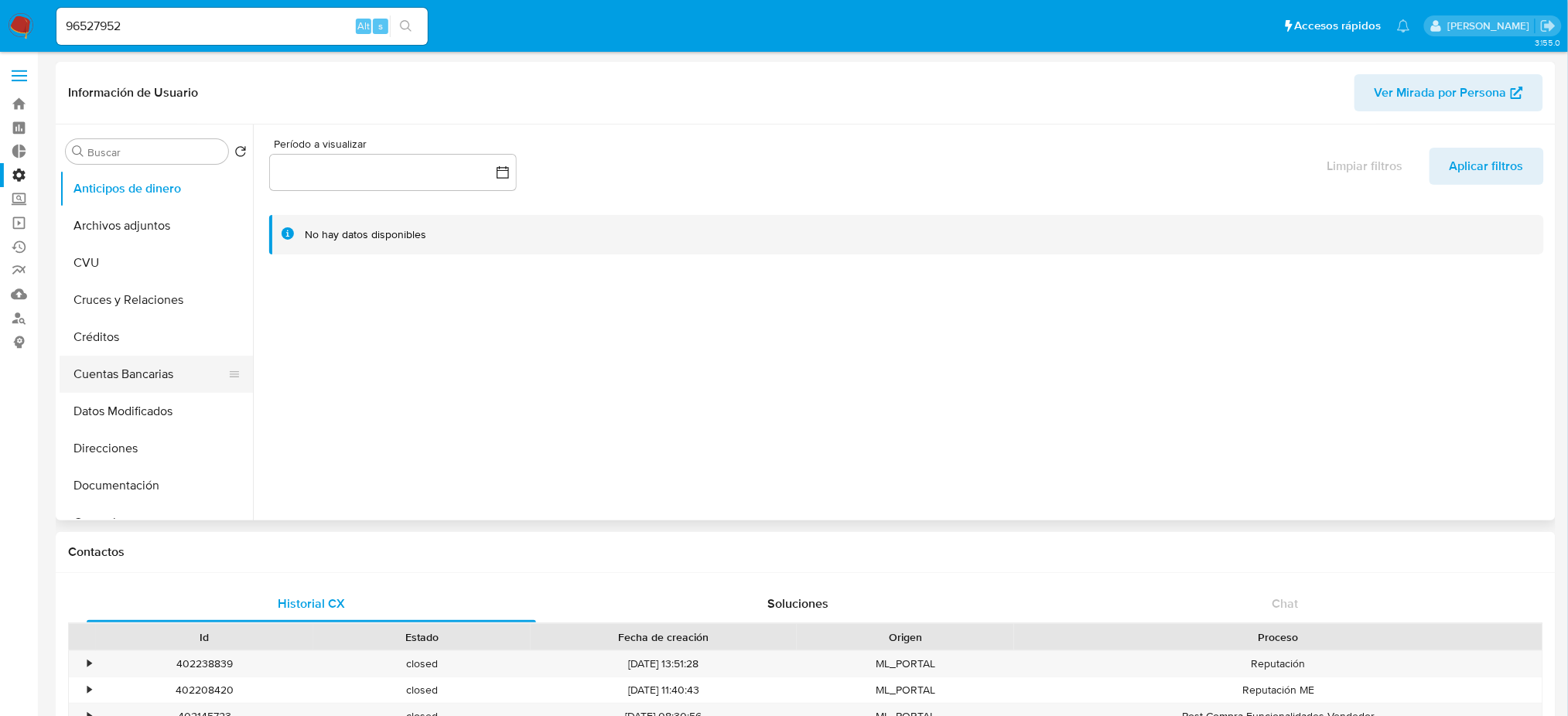
scroll to position [309, 0]
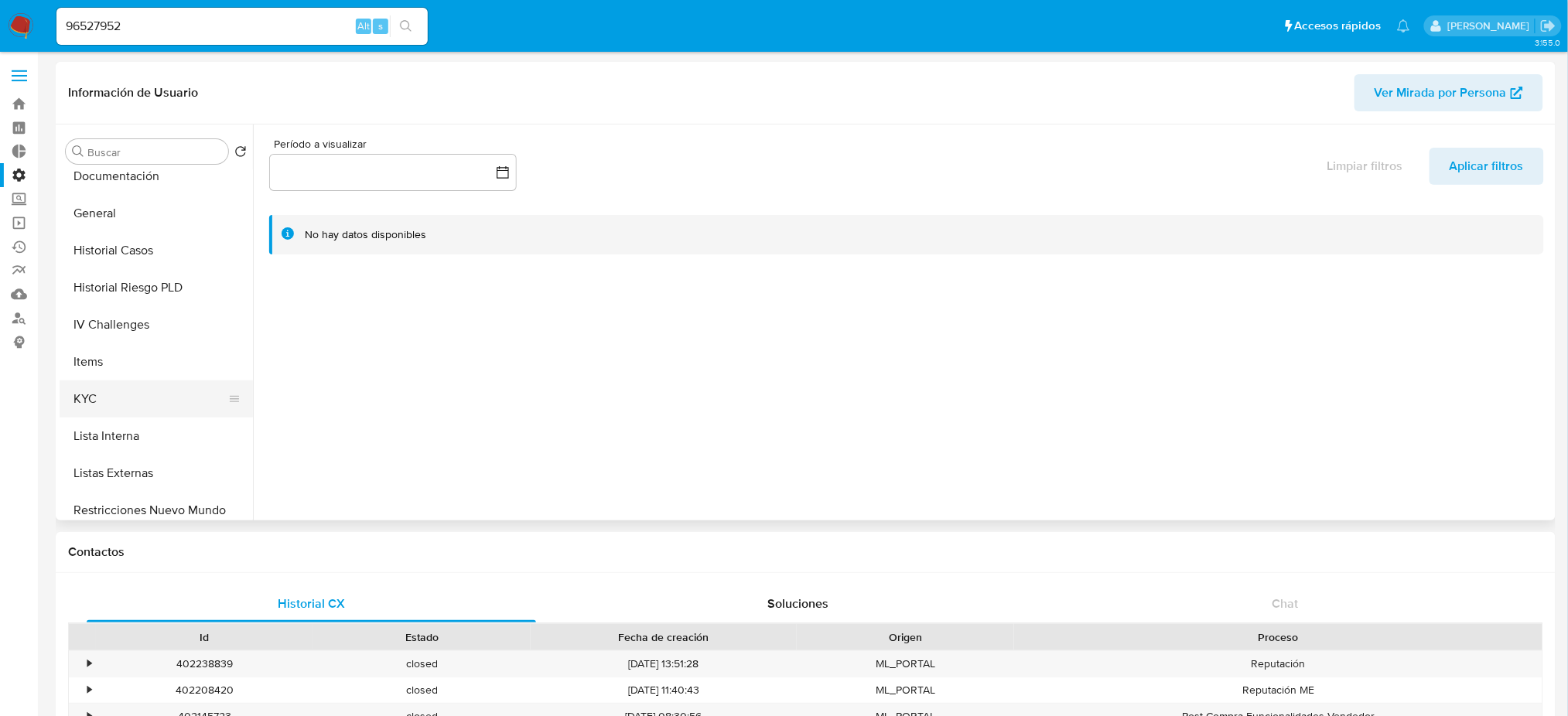
click at [211, 405] on button "KYC" at bounding box center [150, 399] width 181 height 37
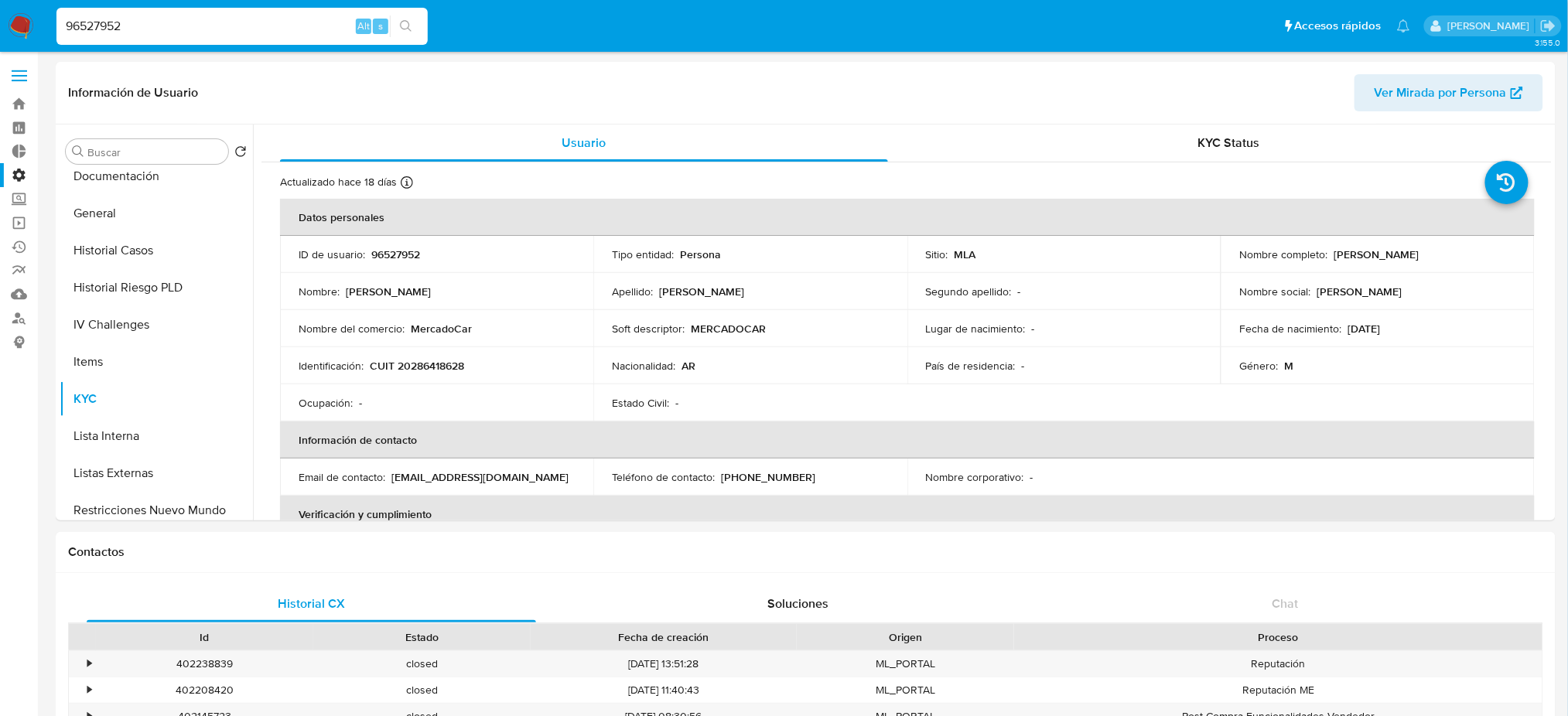
drag, startPoint x: 192, startPoint y: 20, endPoint x: 0, endPoint y: 13, distance: 192.1
click at [0, 14] on nav "Pausado Ver notificaciones 96527952 Alt s Accesos rápidos Presiona las siguient…" at bounding box center [784, 25] width 1568 height 52
paste input "14954723"
type input "149547232"
click at [421, 32] on button "search-icon" at bounding box center [406, 26] width 32 height 21
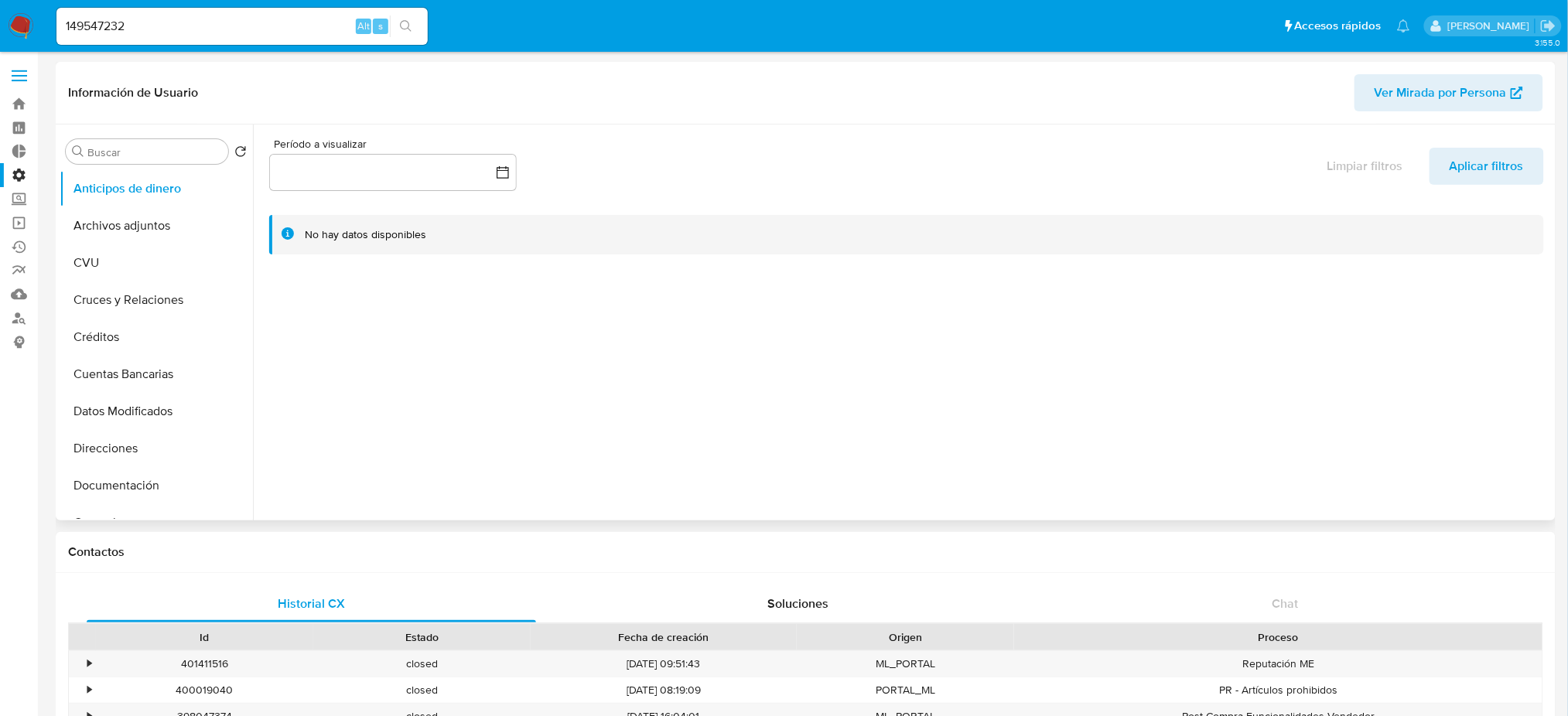
select select "10"
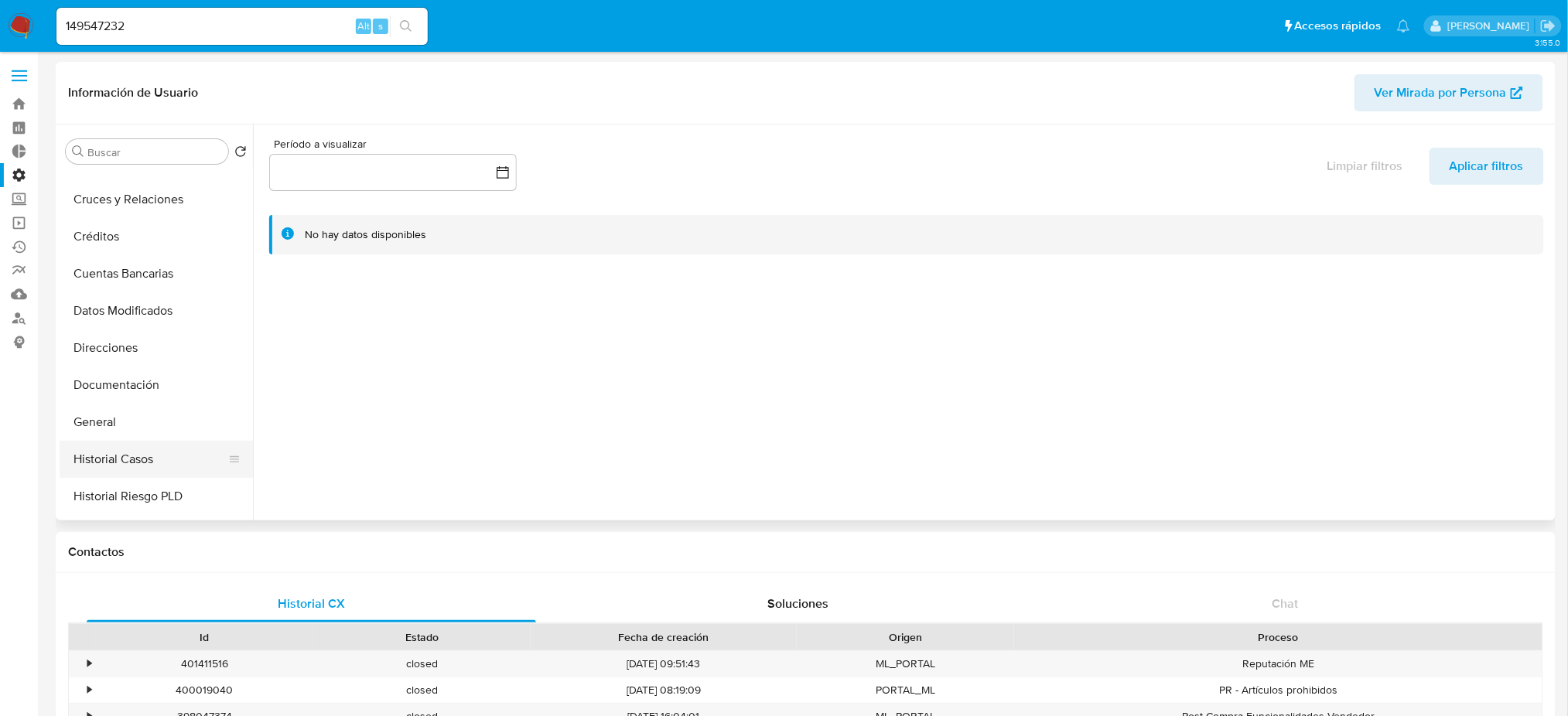
scroll to position [206, 0]
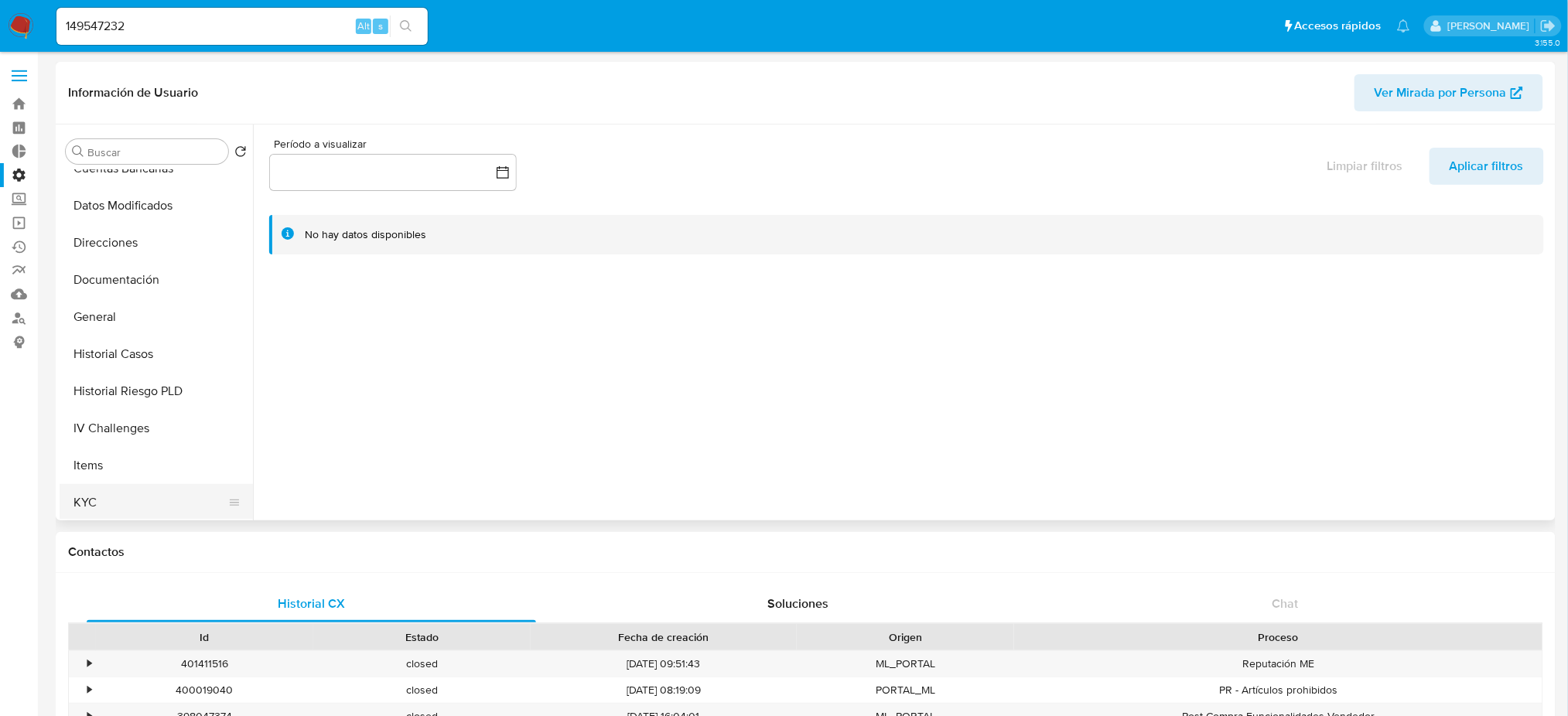
click at [187, 499] on button "KYC" at bounding box center [150, 502] width 181 height 37
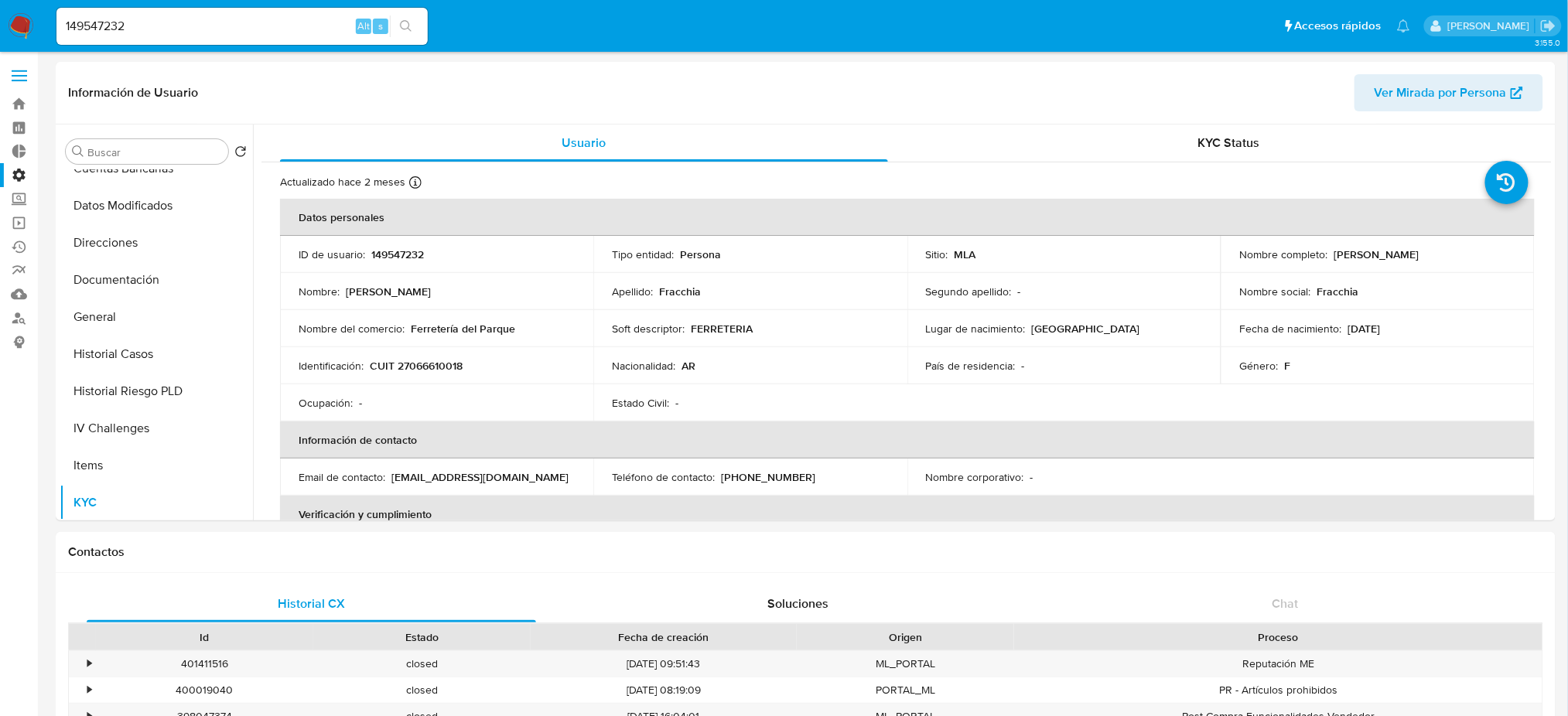
drag, startPoint x: 195, startPoint y: 31, endPoint x: 0, endPoint y: 18, distance: 195.4
click at [0, 18] on nav "Pausado Ver notificaciones 149547232 Alt s Accesos rápidos Presiona las siguien…" at bounding box center [784, 25] width 1568 height 52
paste input "83661368"
type input "83661368"
click at [403, 28] on icon "search-icon" at bounding box center [406, 26] width 13 height 13
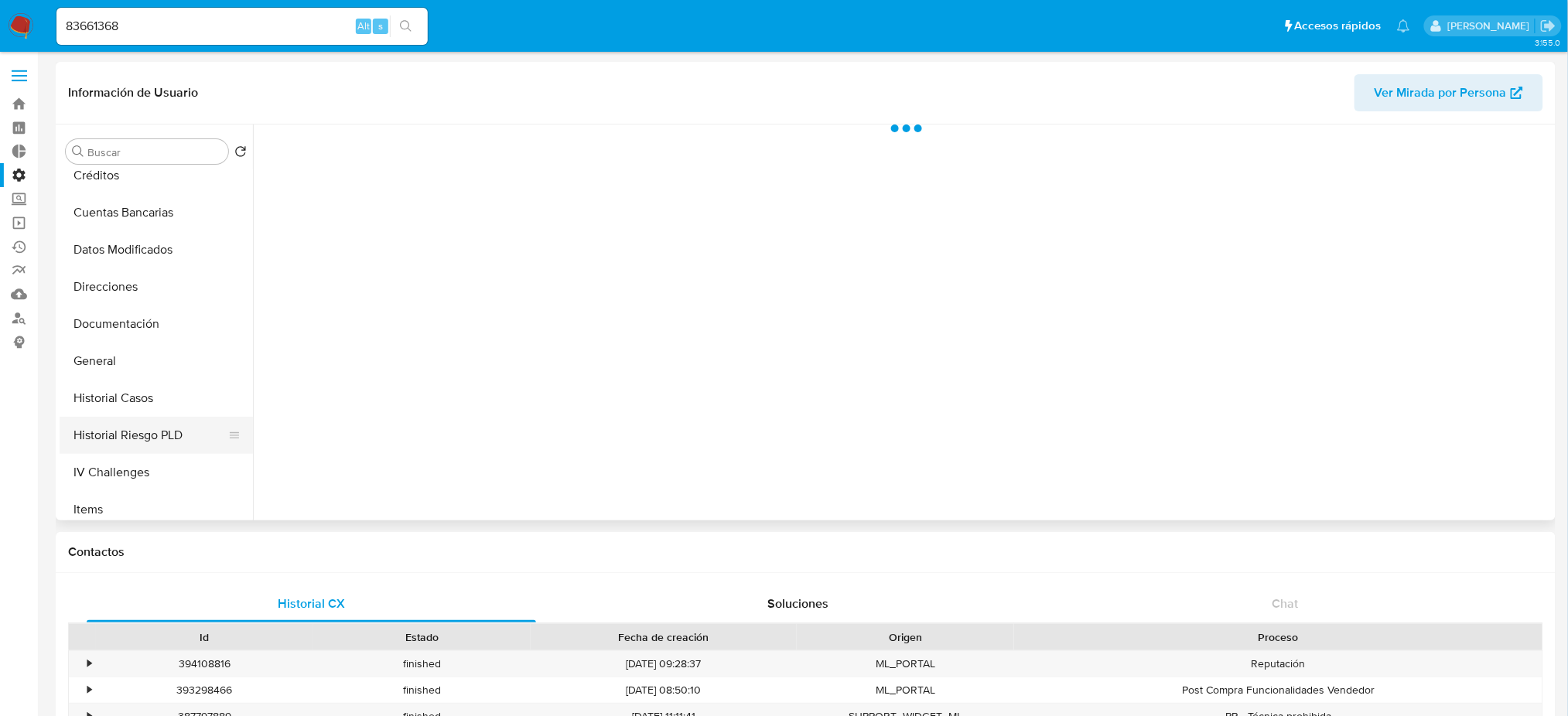
scroll to position [206, 0]
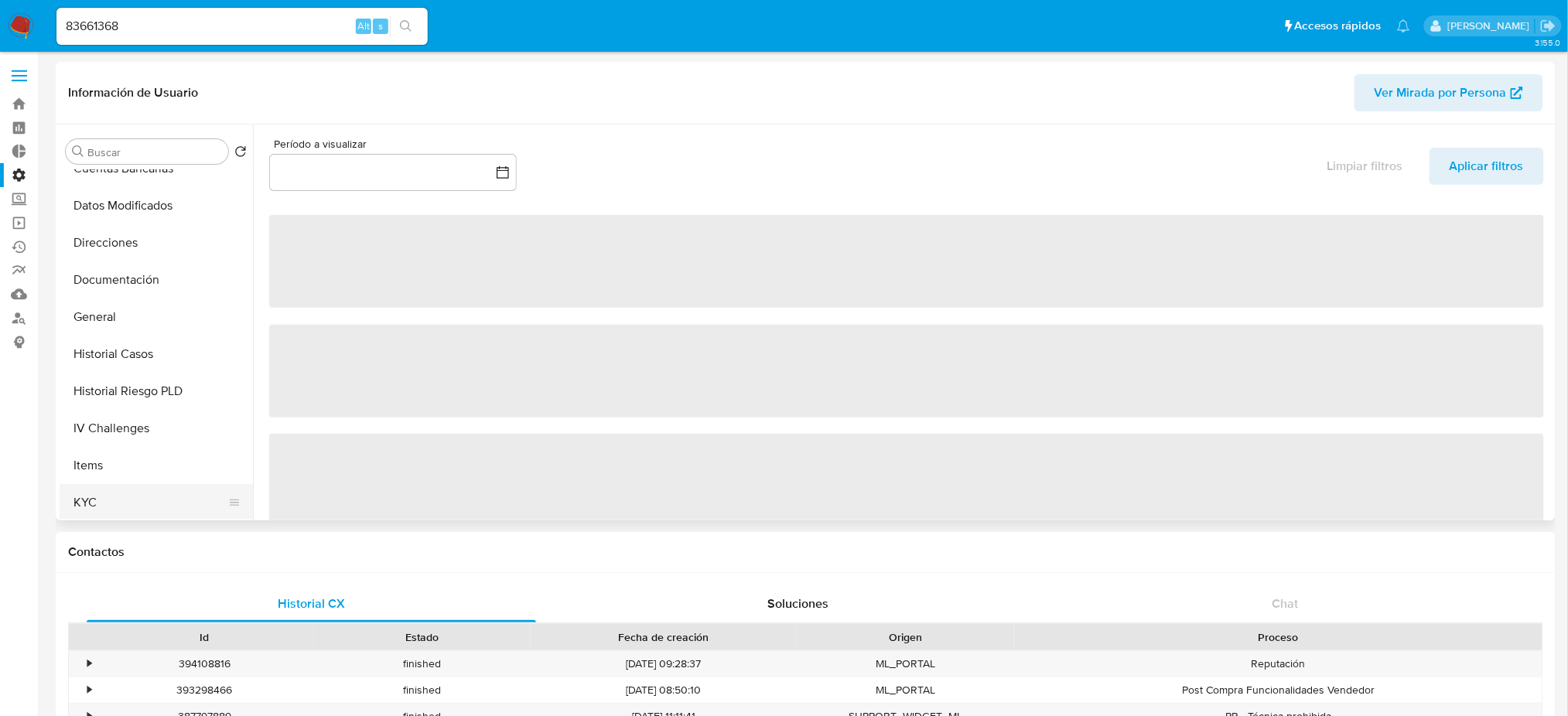
select select "10"
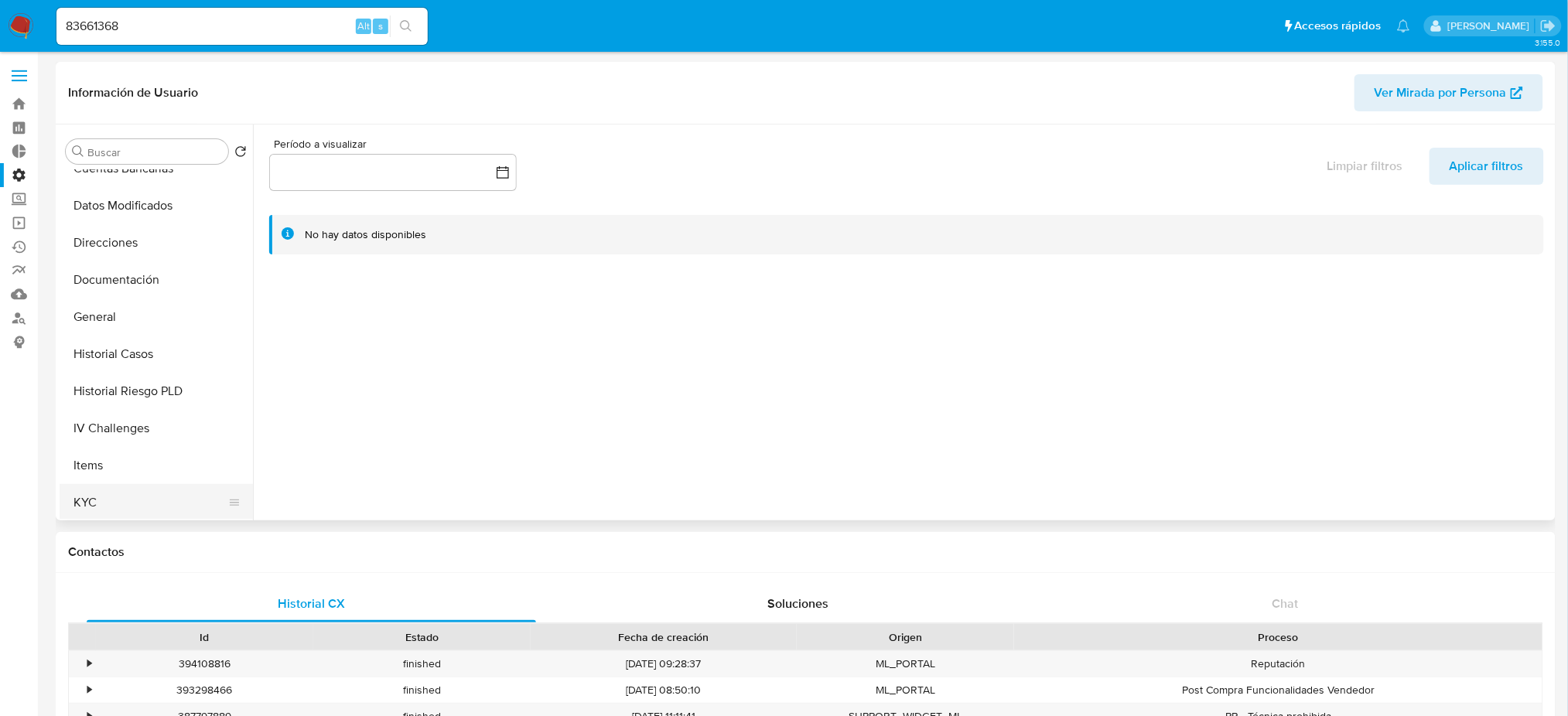
click at [169, 507] on button "KYC" at bounding box center [150, 502] width 181 height 37
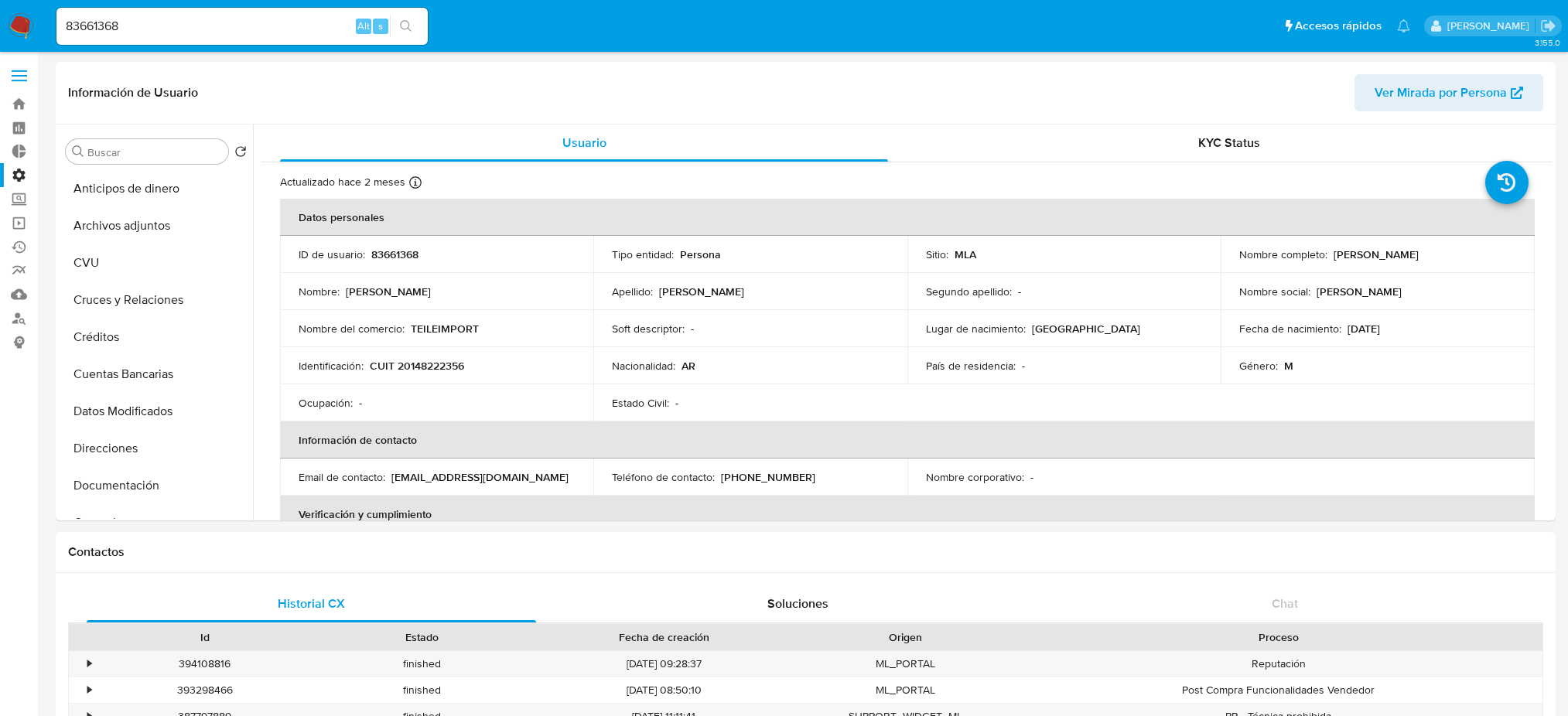
select select "10"
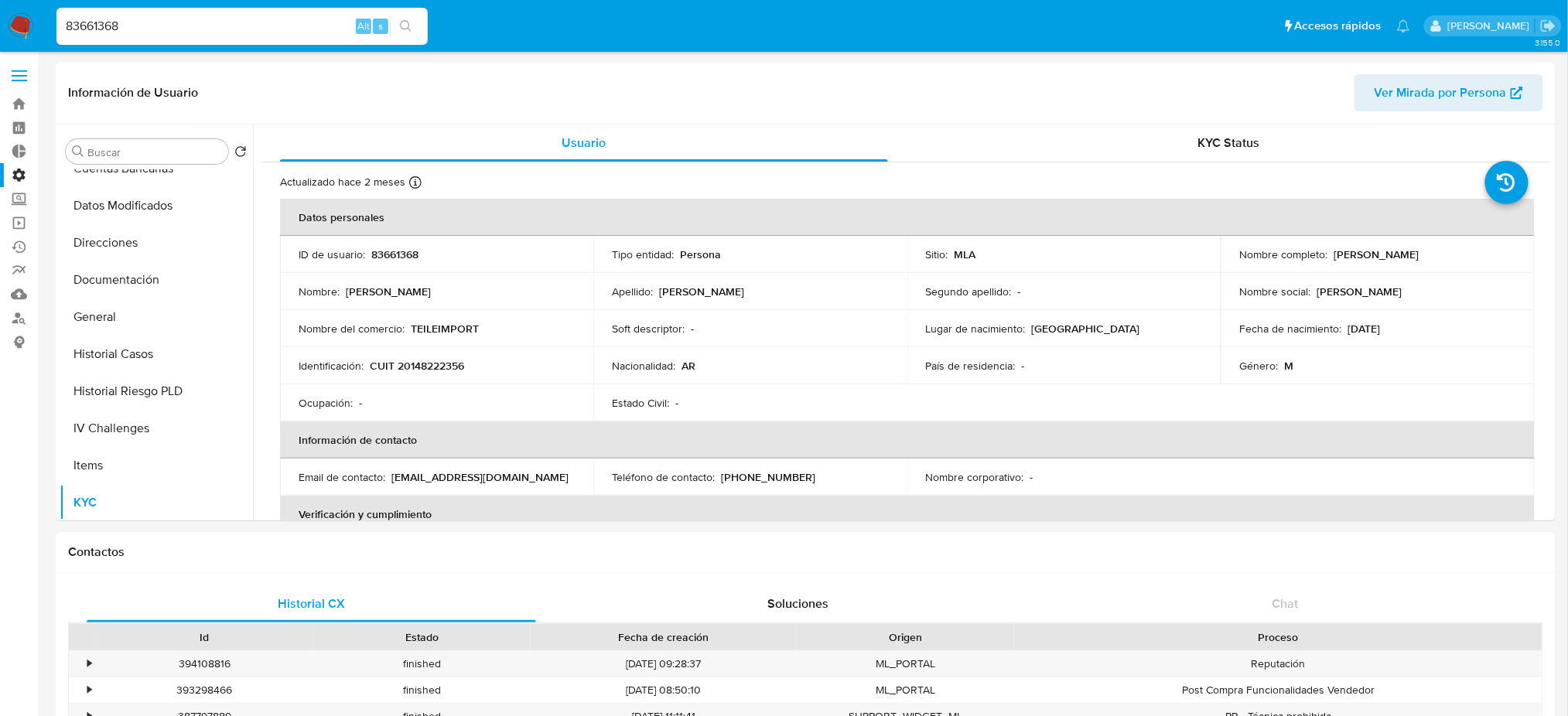
drag, startPoint x: 273, startPoint y: 23, endPoint x: 159, endPoint y: 11, distance: 114.6
click at [24, 1] on nav "Pausado Ver notificaciones 83661368 Alt s Accesos rápidos Presiona las siguient…" at bounding box center [784, 25] width 1568 height 52
paste input "451698714"
type input "451698714"
click at [413, 24] on button "search-icon" at bounding box center [406, 26] width 32 height 21
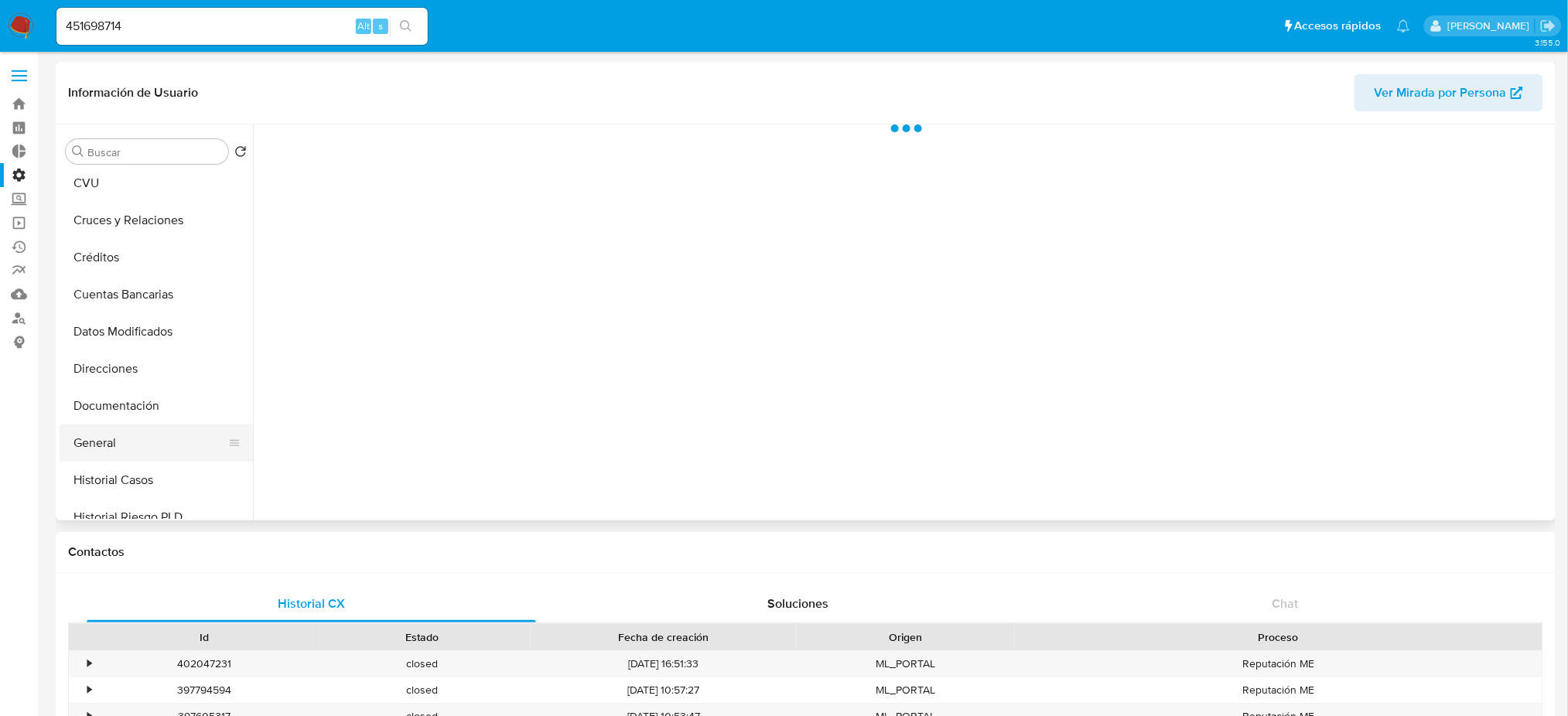
scroll to position [206, 0]
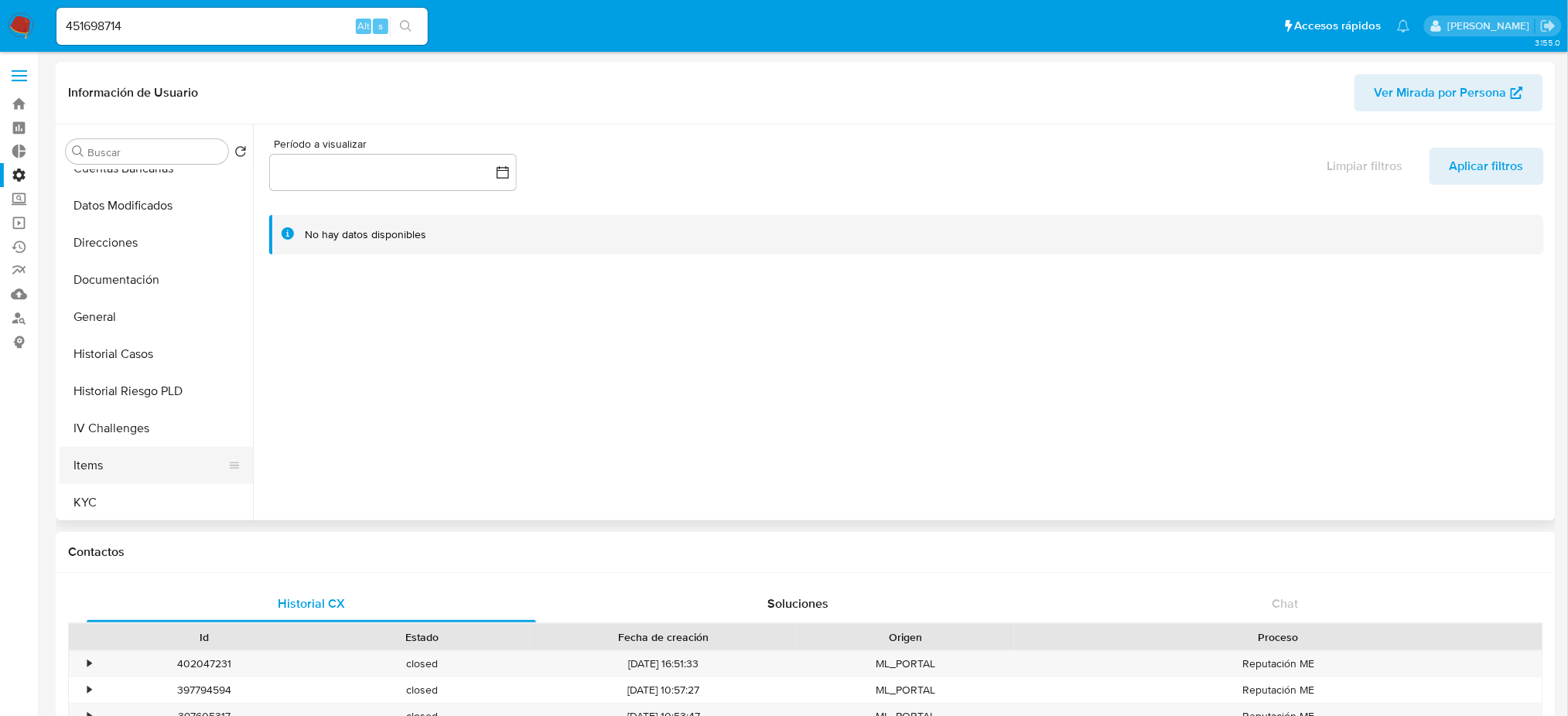
select select "10"
click at [172, 497] on button "KYC" at bounding box center [150, 502] width 181 height 37
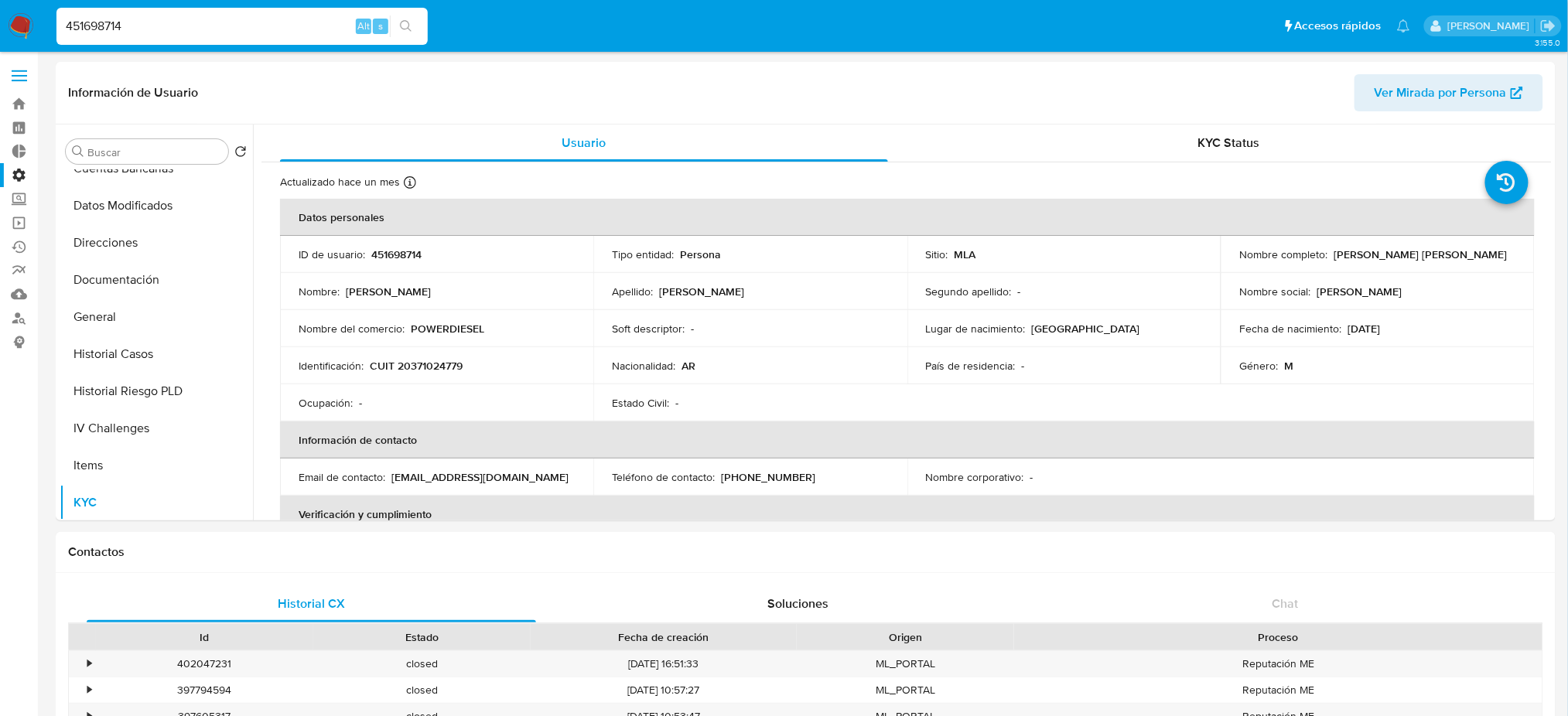
drag, startPoint x: 181, startPoint y: 33, endPoint x: 0, endPoint y: -2, distance: 184.4
paste input "1083518072"
type input "1083518072"
click at [413, 17] on button "search-icon" at bounding box center [406, 26] width 32 height 21
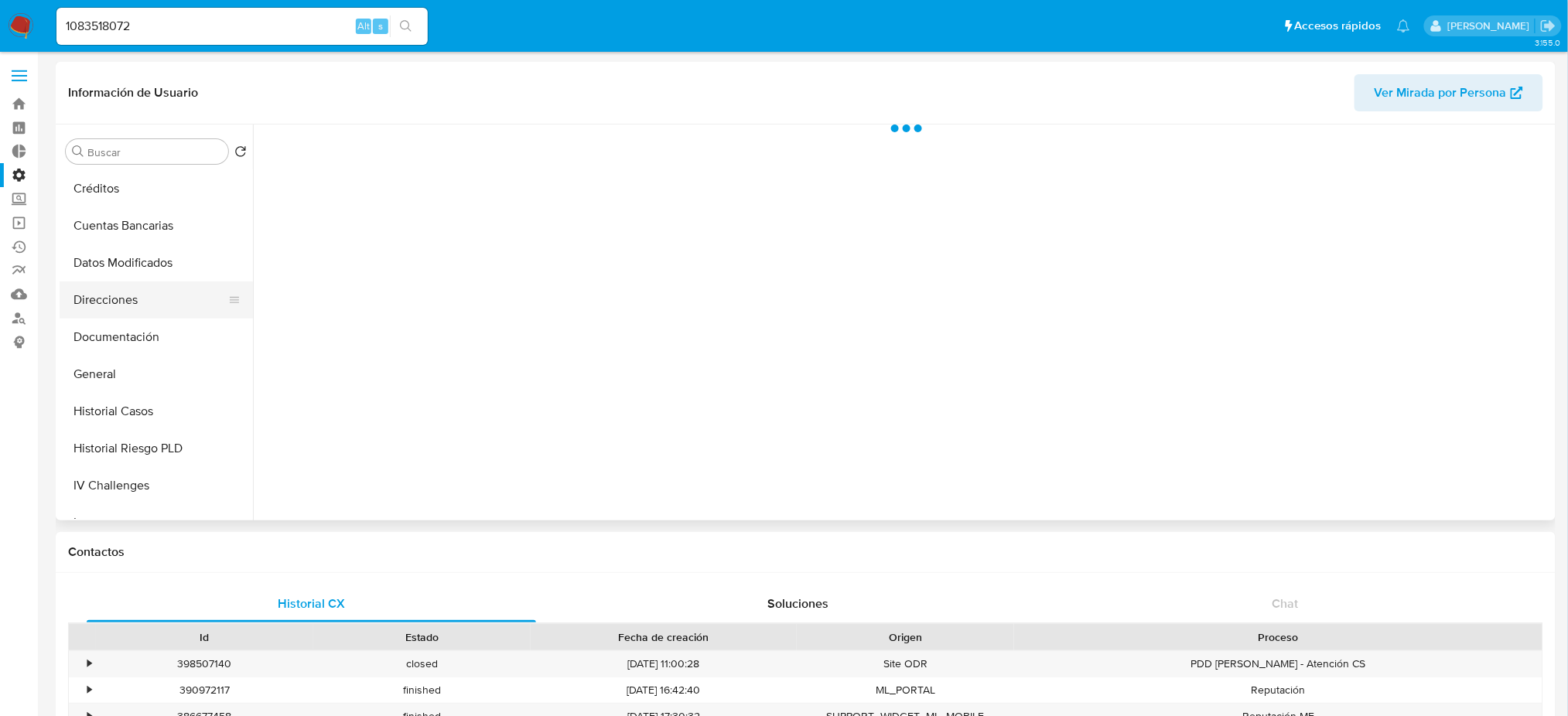
scroll to position [309, 0]
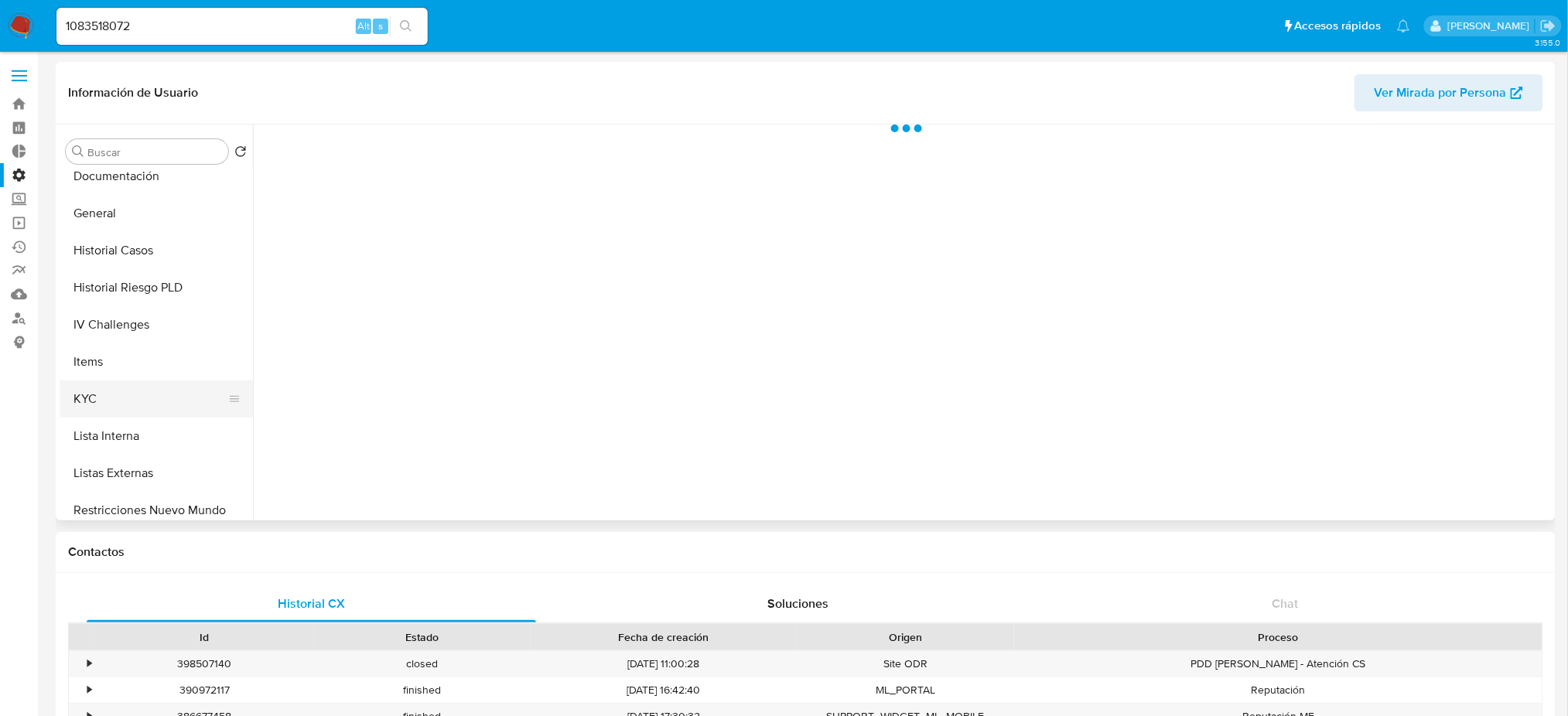
click at [137, 394] on button "KYC" at bounding box center [150, 399] width 181 height 37
select select "10"
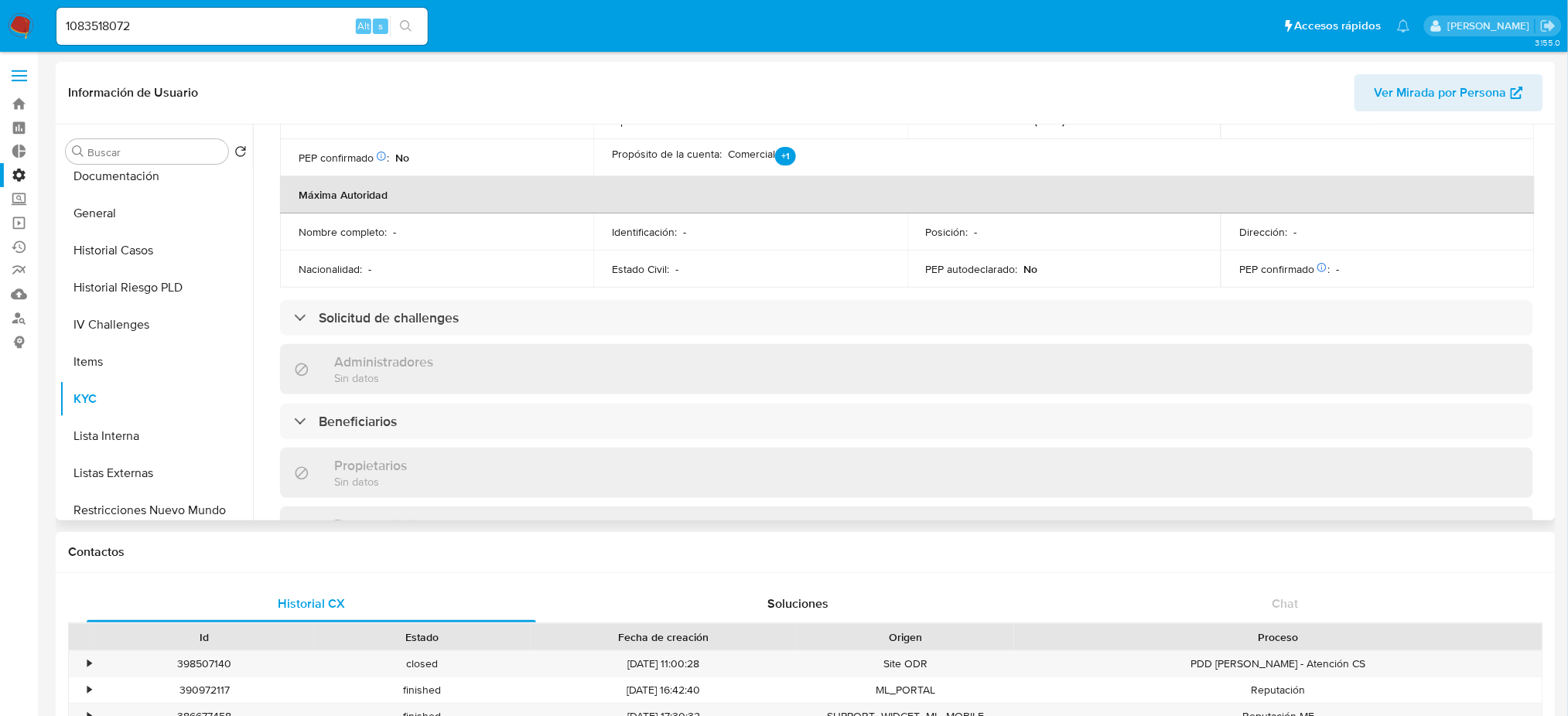
scroll to position [618, 0]
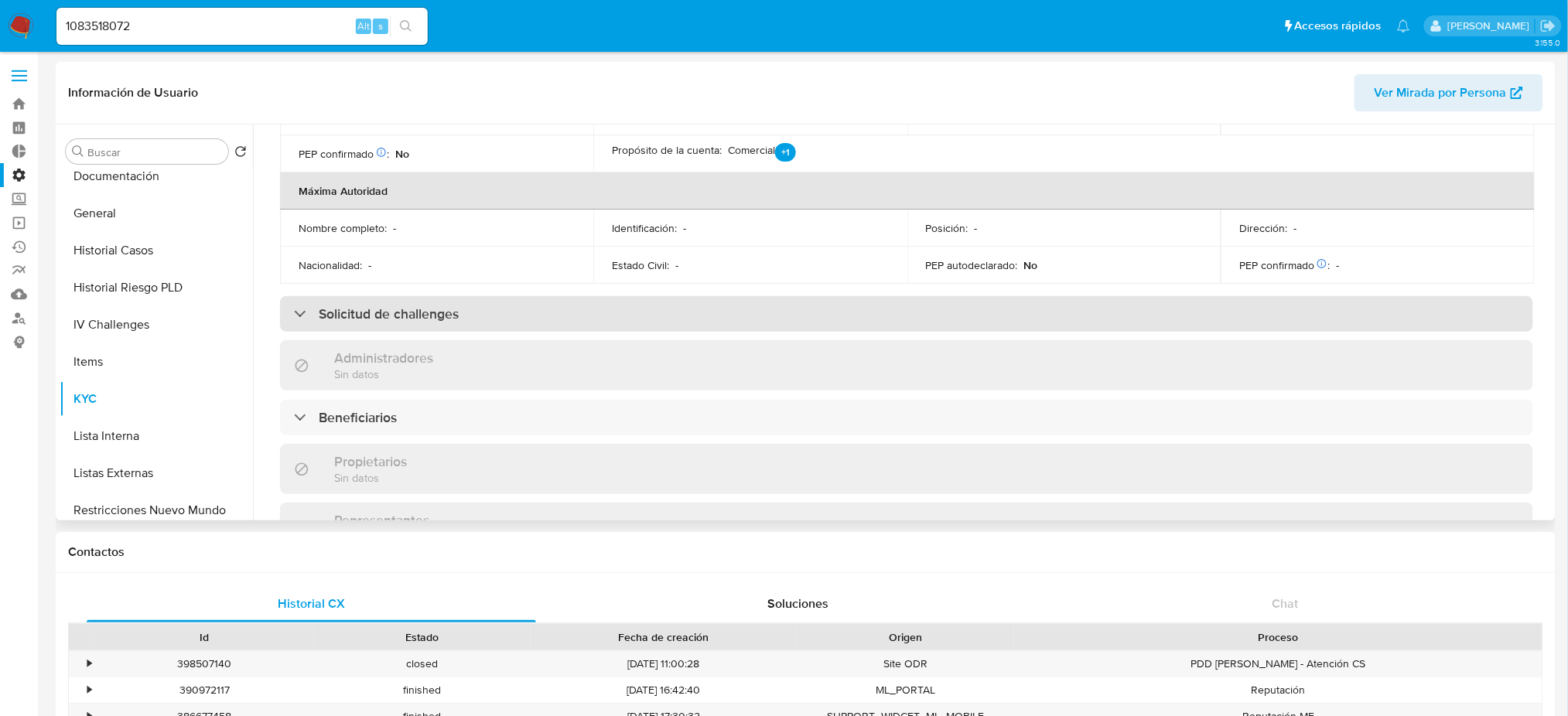
click at [337, 305] on h3 "Solicitud de challenges" at bounding box center [389, 313] width 141 height 17
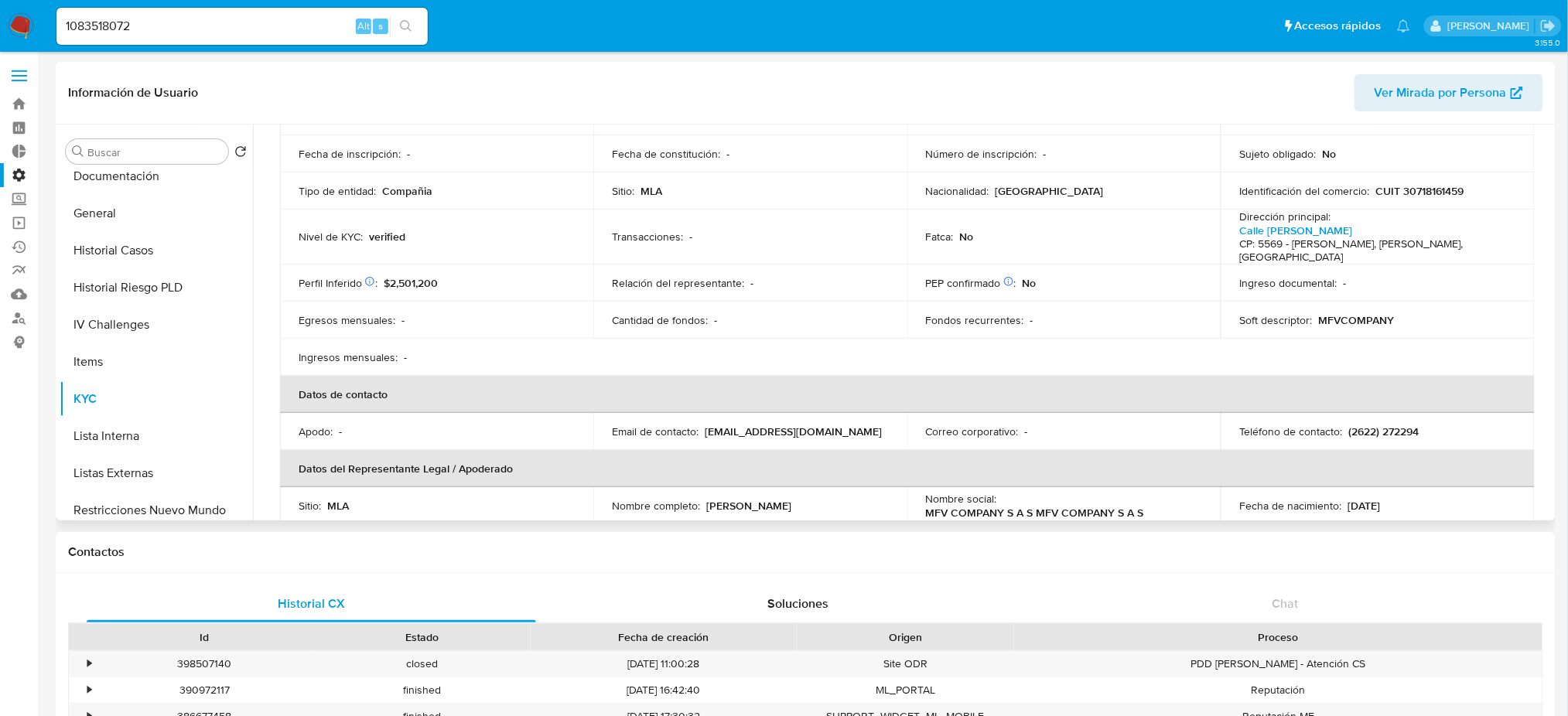
scroll to position [0, 0]
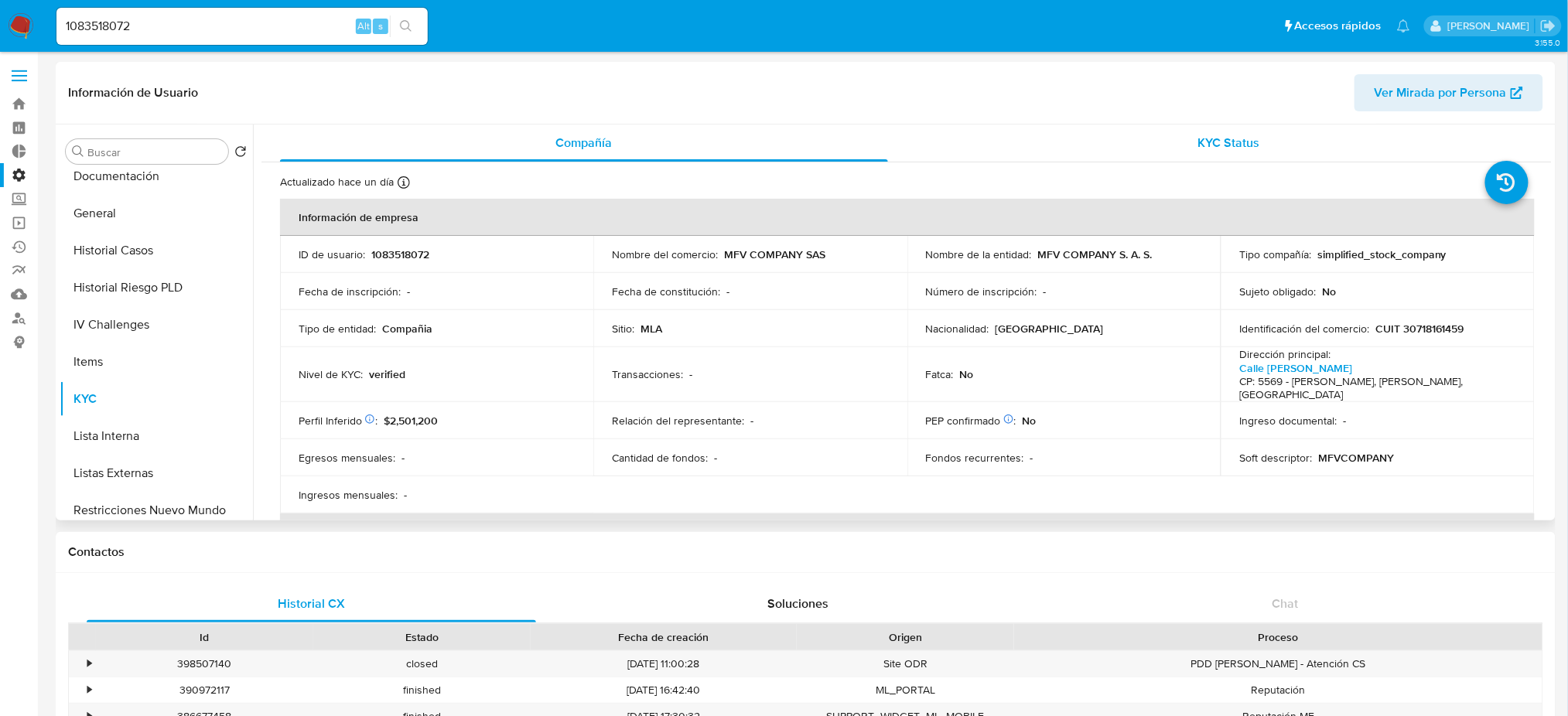
click at [1162, 143] on div "KYC Status" at bounding box center [1228, 143] width 608 height 37
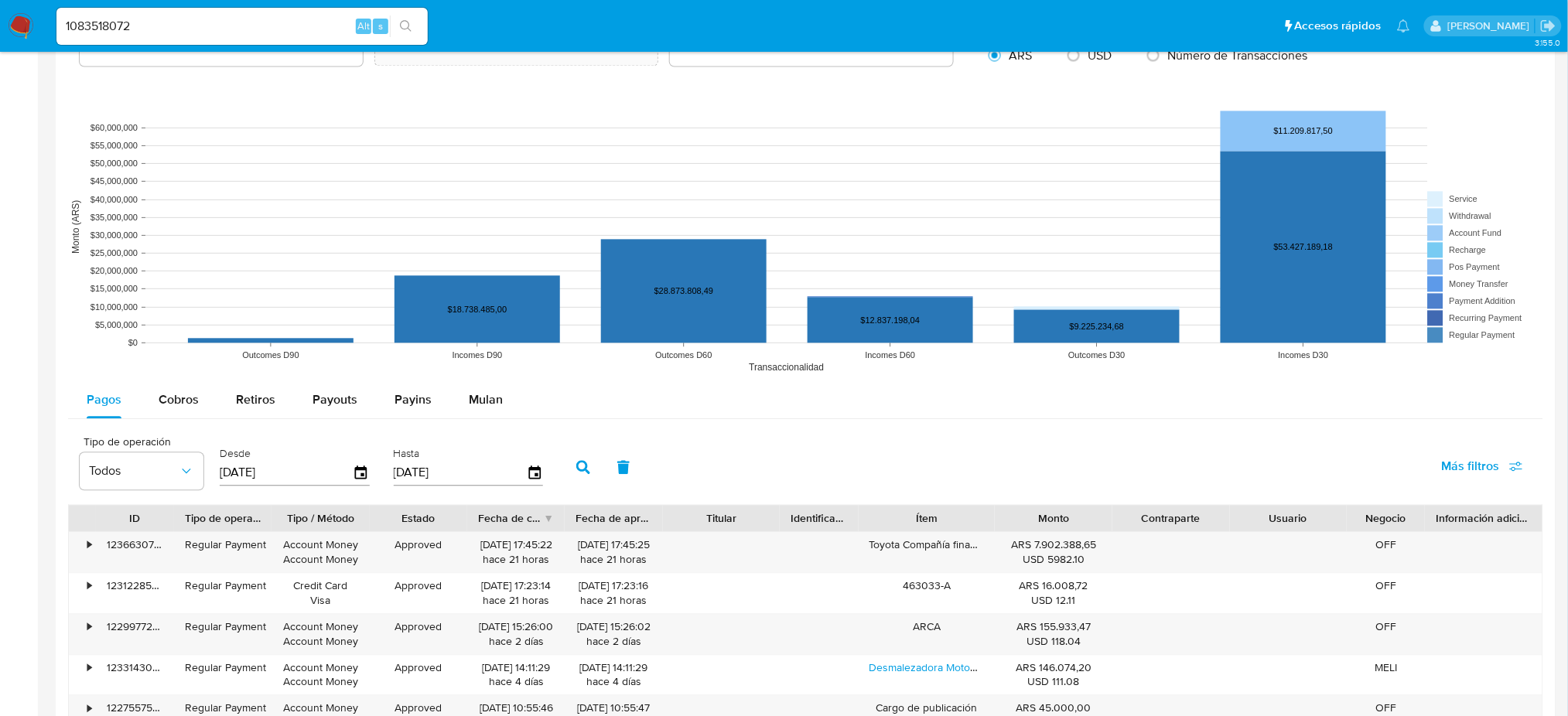
scroll to position [1340, 0]
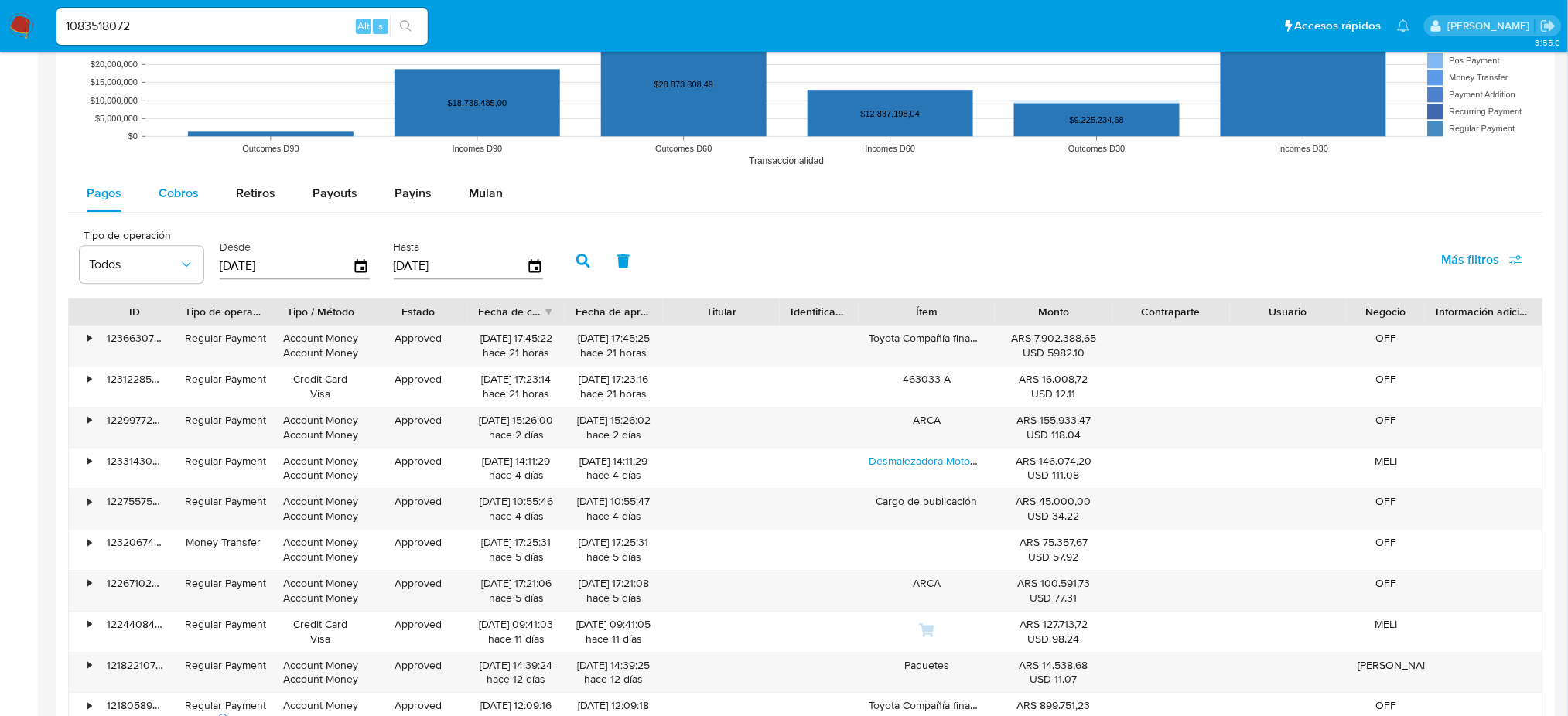
click at [161, 208] on div "Cobros" at bounding box center [179, 193] width 40 height 37
select select "10"
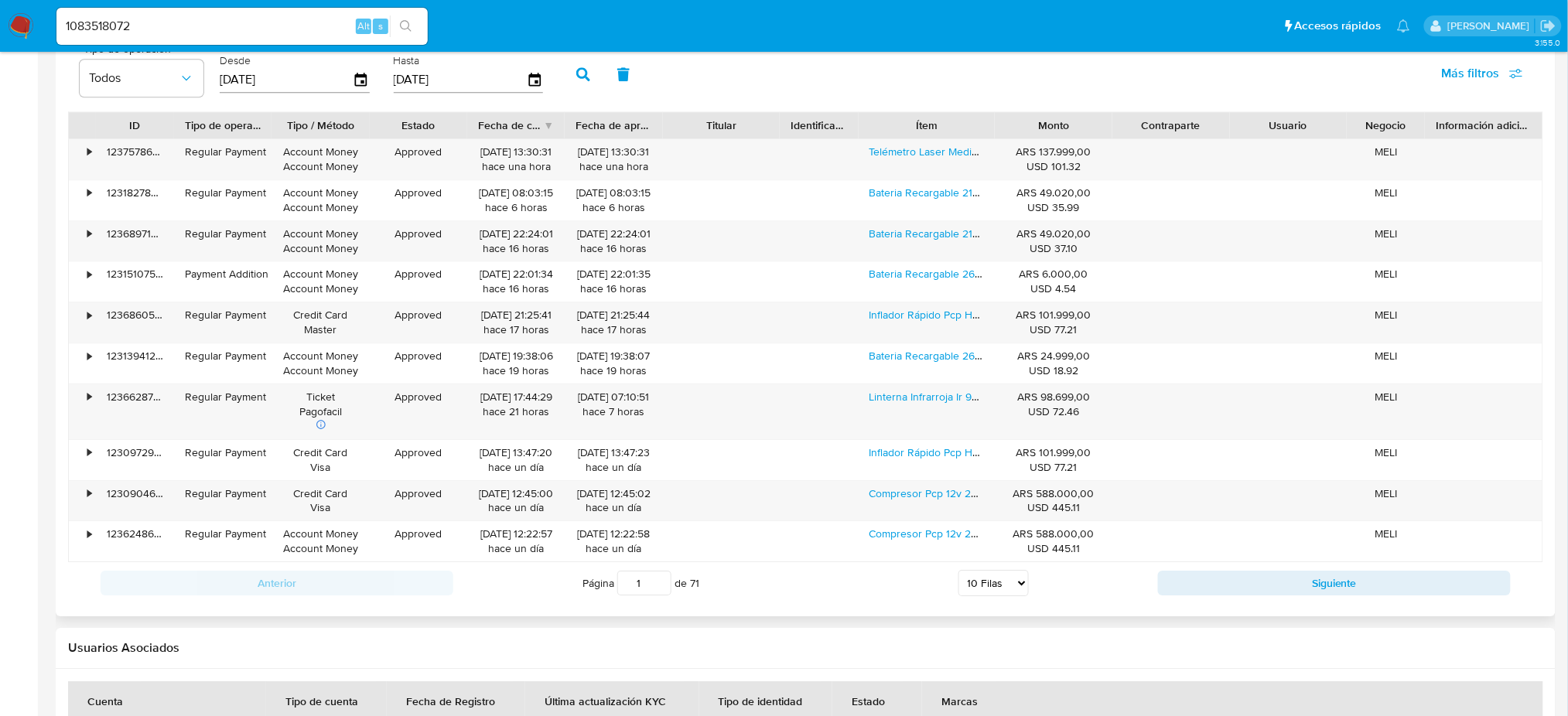
scroll to position [1547, 0]
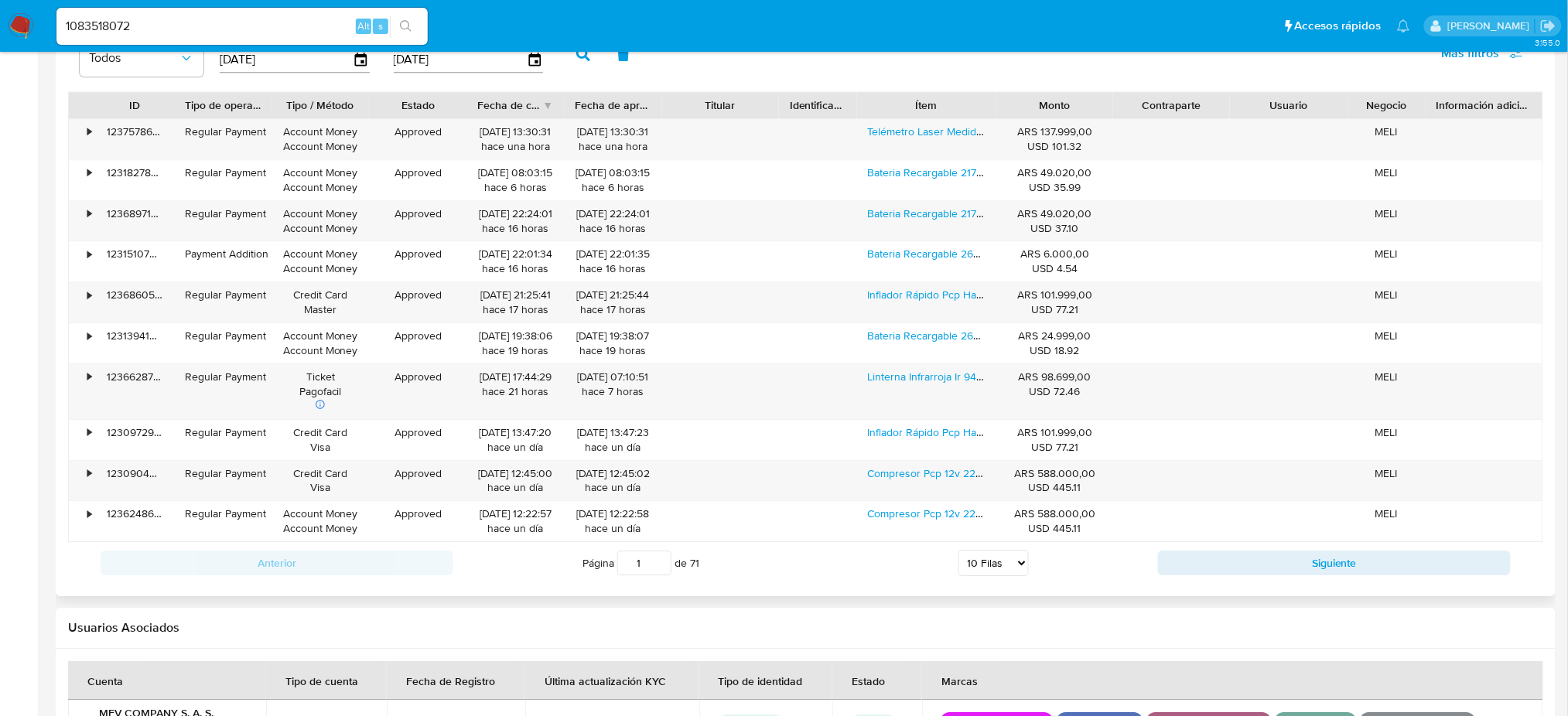
drag, startPoint x: 990, startPoint y: 103, endPoint x: 993, endPoint y: 93, distance: 10.4
click at [993, 93] on div at bounding box center [996, 104] width 28 height 26
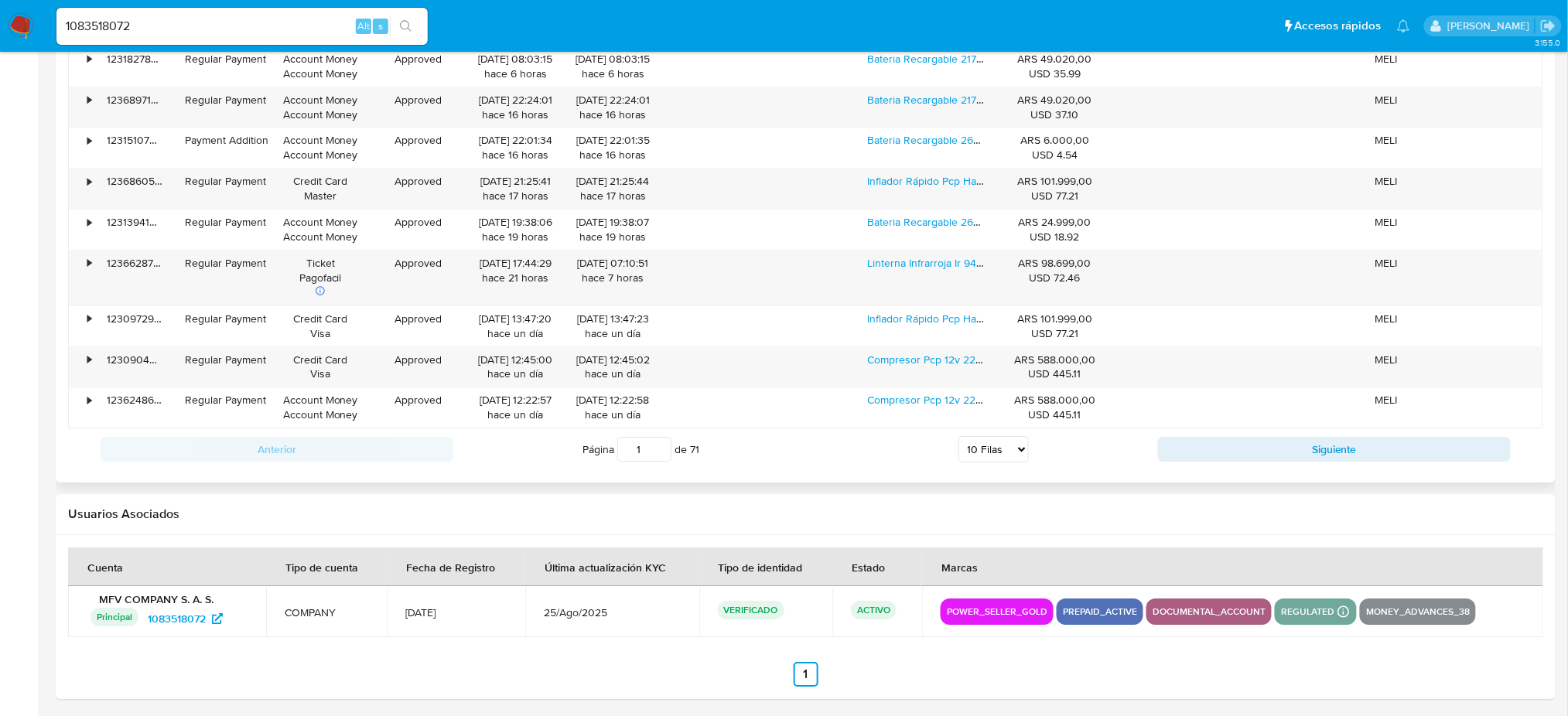
scroll to position [1665, 0]
